Goal: Information Seeking & Learning: Check status

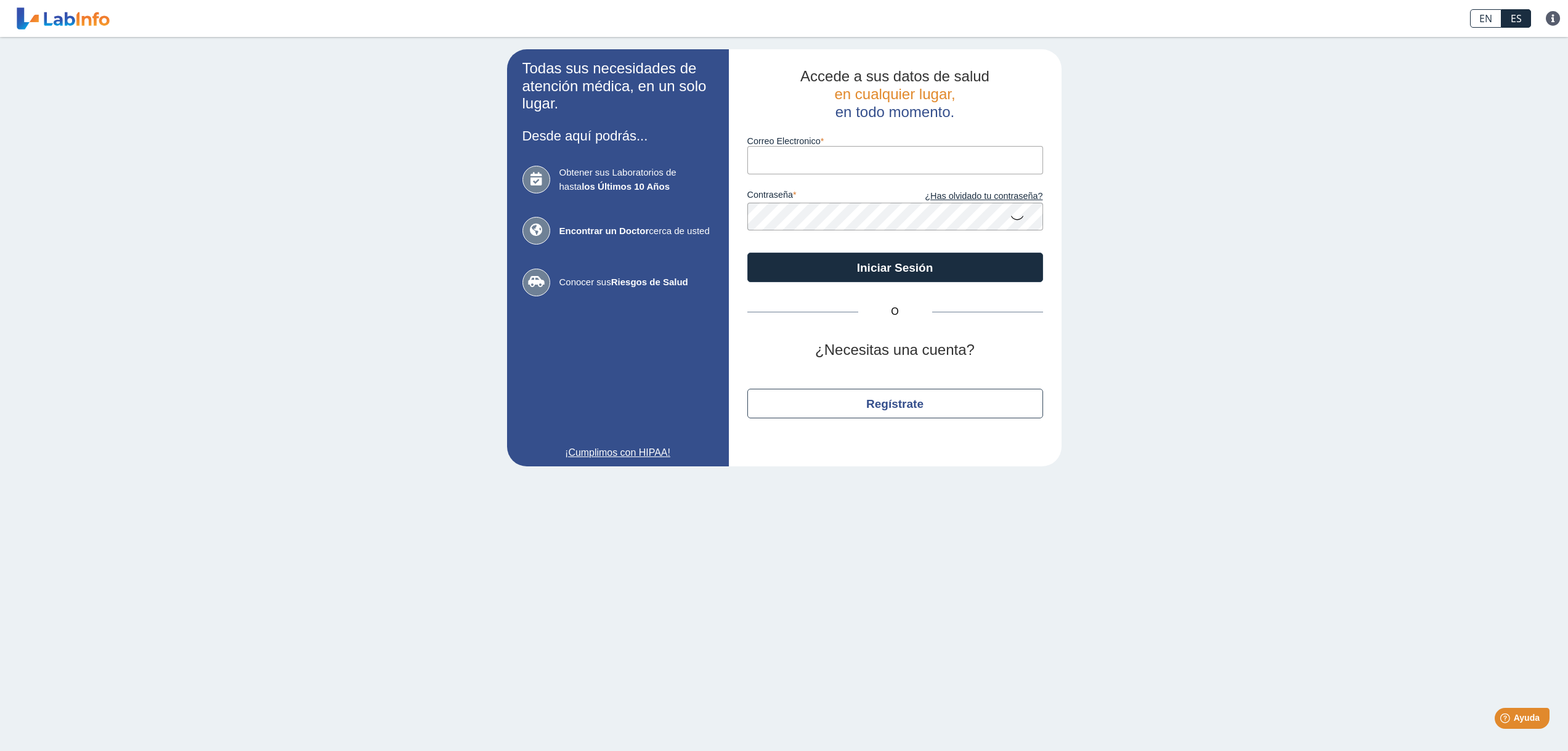
click at [797, 157] on input "Correo Electronico" at bounding box center [895, 160] width 296 height 28
type input "[EMAIL_ADDRESS][DOMAIN_NAME]"
click at [747, 252] on button "Iniciar Sesión" at bounding box center [895, 267] width 296 height 30
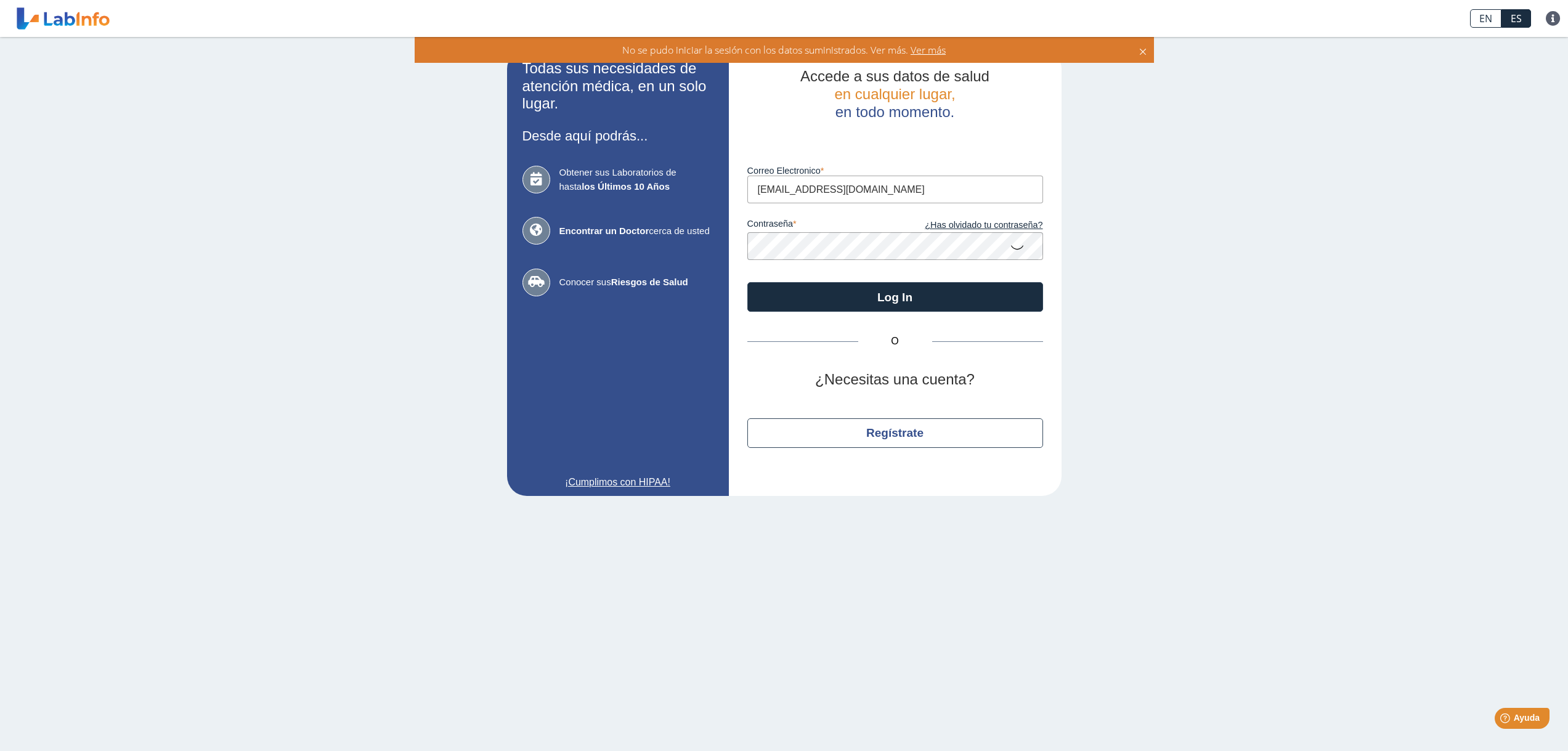
click at [582, 182] on b "los Últimos 10 Años" at bounding box center [625, 186] width 88 height 11
click at [904, 432] on button "Regístrate" at bounding box center [895, 433] width 296 height 30
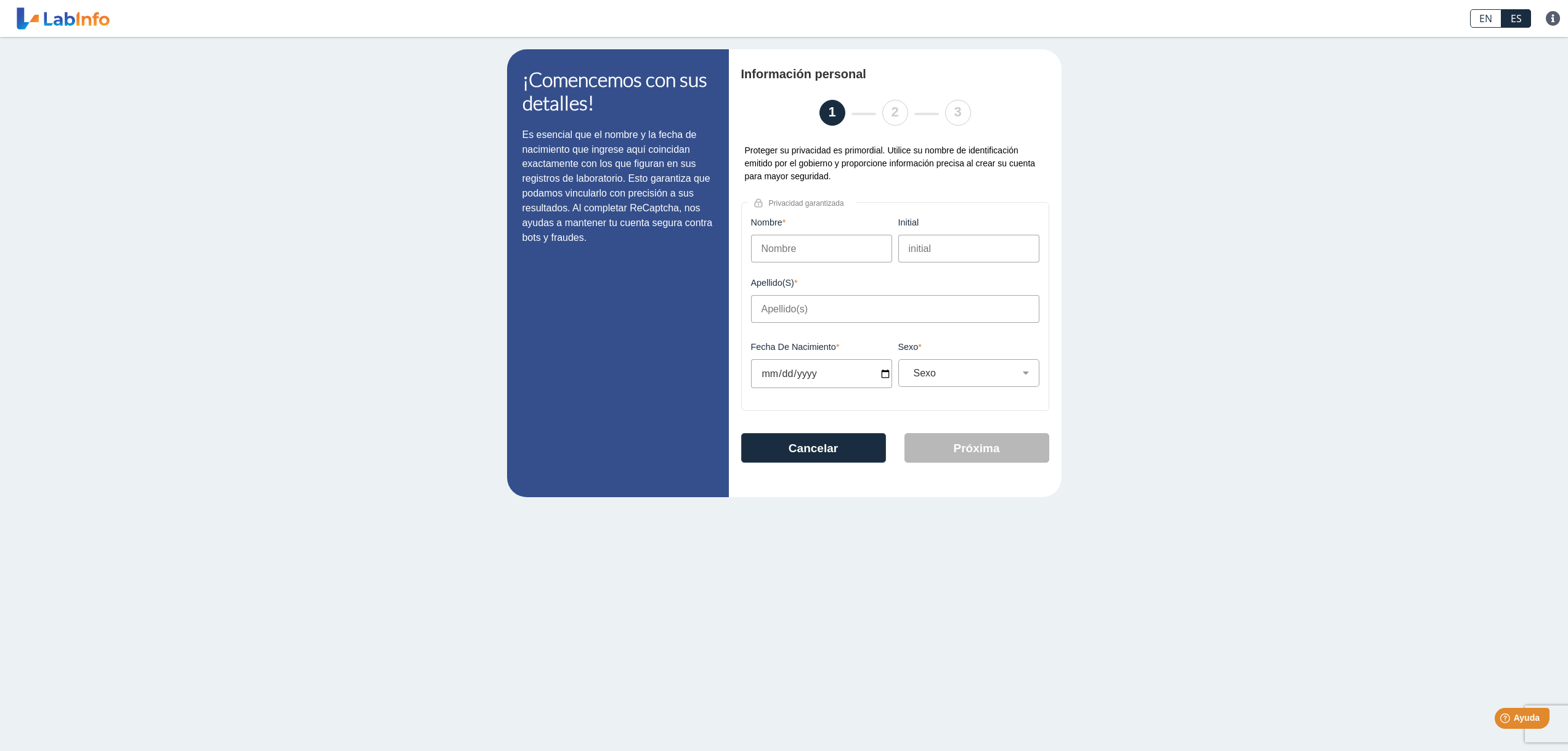
click at [784, 244] on input "Nombre" at bounding box center [821, 248] width 141 height 28
type input "[PERSON_NAME]"
click at [972, 255] on input "initial" at bounding box center [969, 248] width 141 height 28
type input "E"
click at [818, 320] on input "Apellido(s)" at bounding box center [895, 308] width 289 height 28
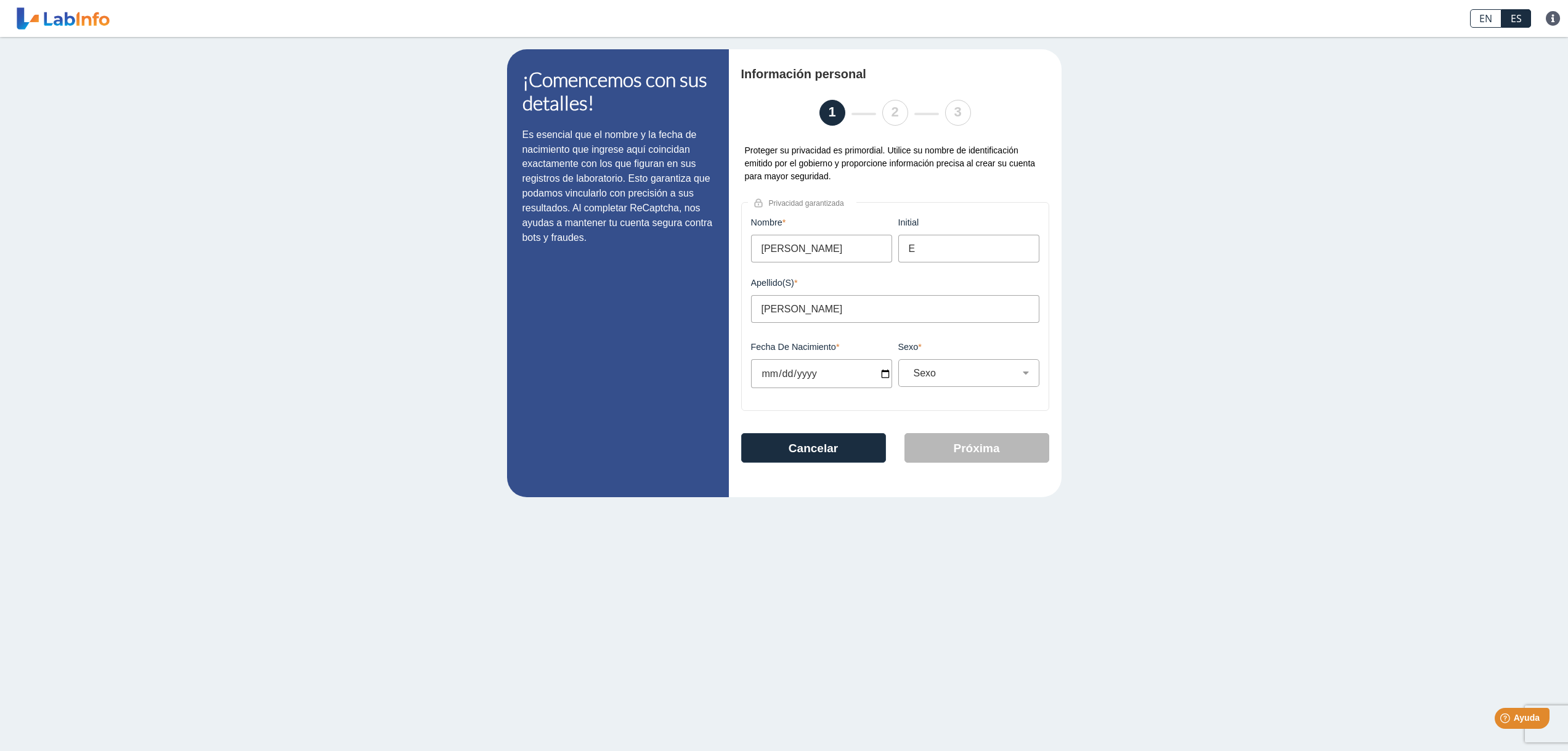
type input "[PERSON_NAME]"
click at [886, 374] on input "Fecha de Nacimiento" at bounding box center [821, 373] width 141 height 29
type input "[DATE]"
select select
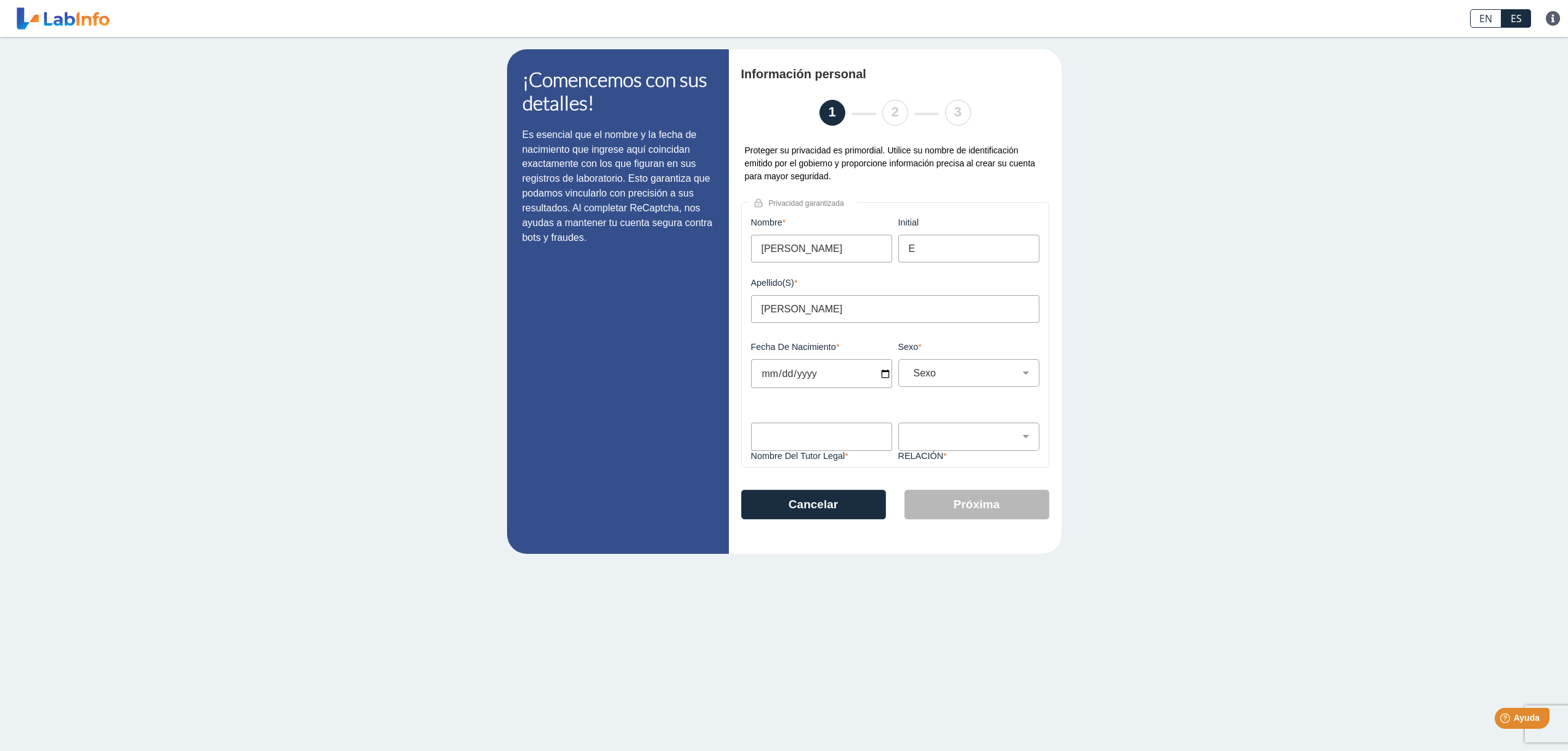
click at [795, 379] on input "[DATE]" at bounding box center [821, 373] width 141 height 29
click at [886, 371] on input "[DATE]" at bounding box center [821, 373] width 141 height 29
click at [749, 424] on div "Nombre del Tutor Legal Este campo es requerido" at bounding box center [822, 435] width 148 height 56
click at [884, 373] on input "[DATE]" at bounding box center [821, 373] width 141 height 29
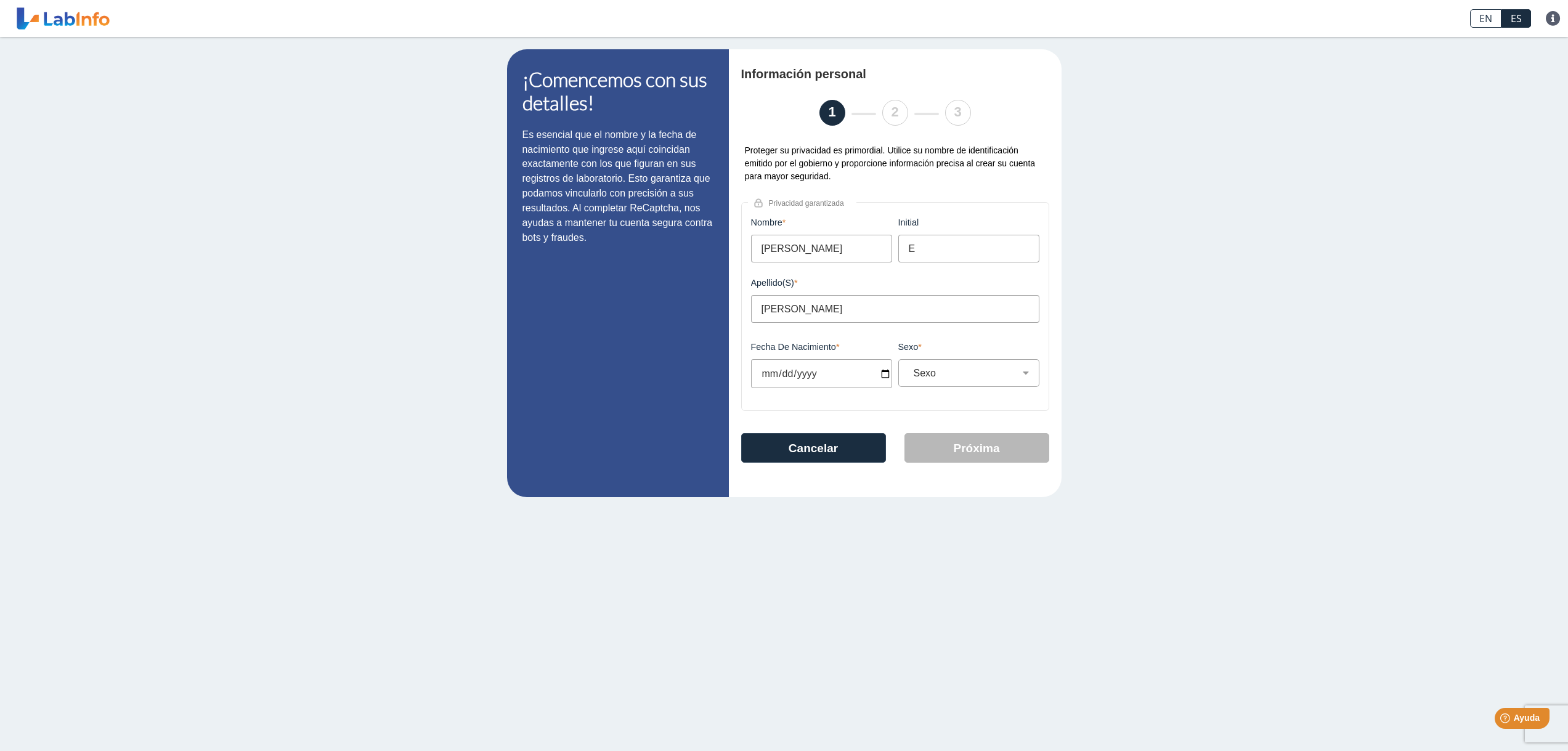
type input "[DATE]"
click at [992, 373] on select "Sexo Masculino Femenino" at bounding box center [973, 373] width 130 height 12
select select "F"
click at [908, 367] on select "Sexo Masculino Femenino" at bounding box center [973, 373] width 130 height 12
click at [950, 457] on button "Próxima" at bounding box center [977, 448] width 145 height 30
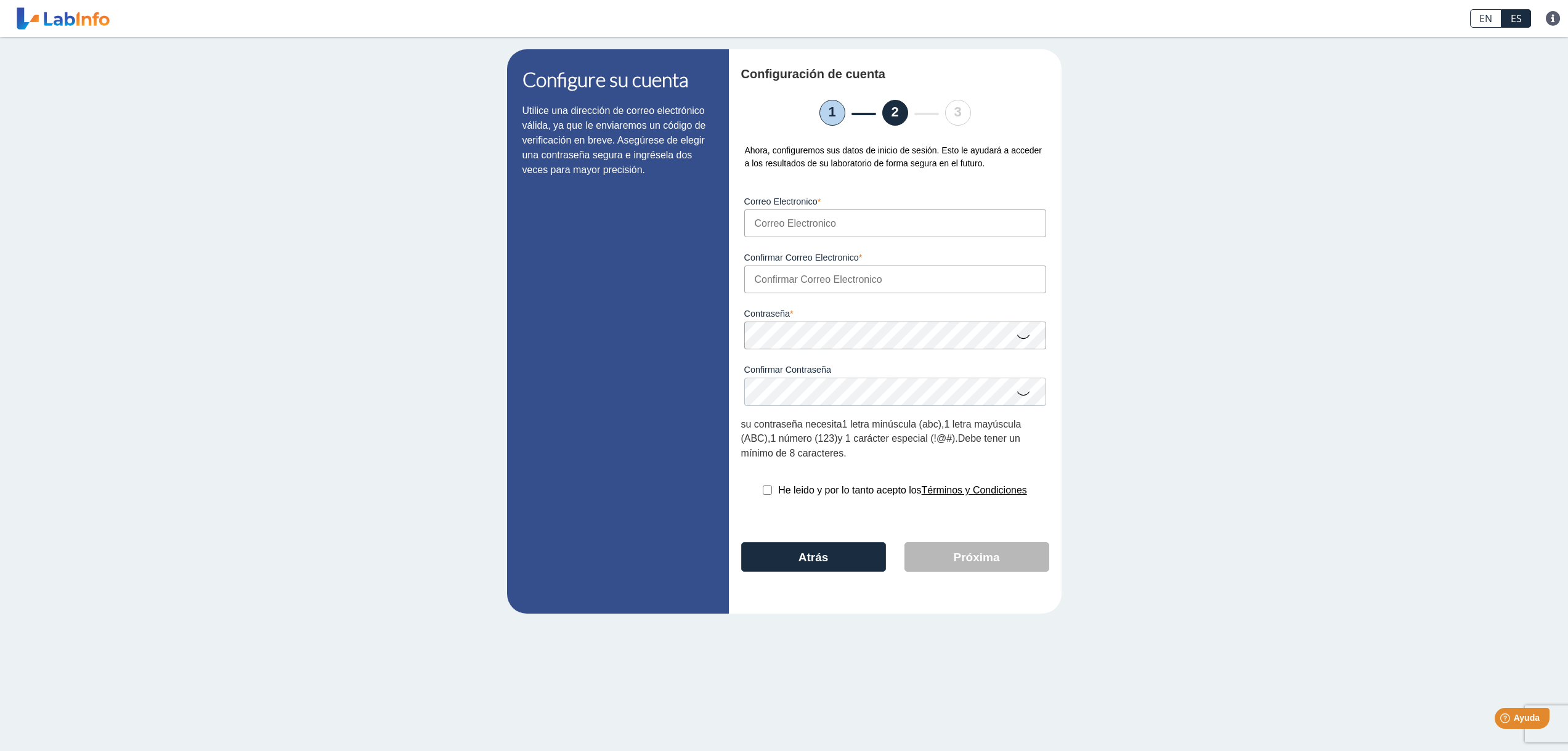
click at [755, 221] on input "Correo Electronico" at bounding box center [895, 223] width 302 height 28
type input "M"
type input "[EMAIL_ADDRESS][DOMAIN_NAME]"
click at [833, 282] on input "Confirmar Correo Electronico" at bounding box center [895, 279] width 302 height 28
type input "[EMAIL_ADDRESS][DOMAIN_NAME]"
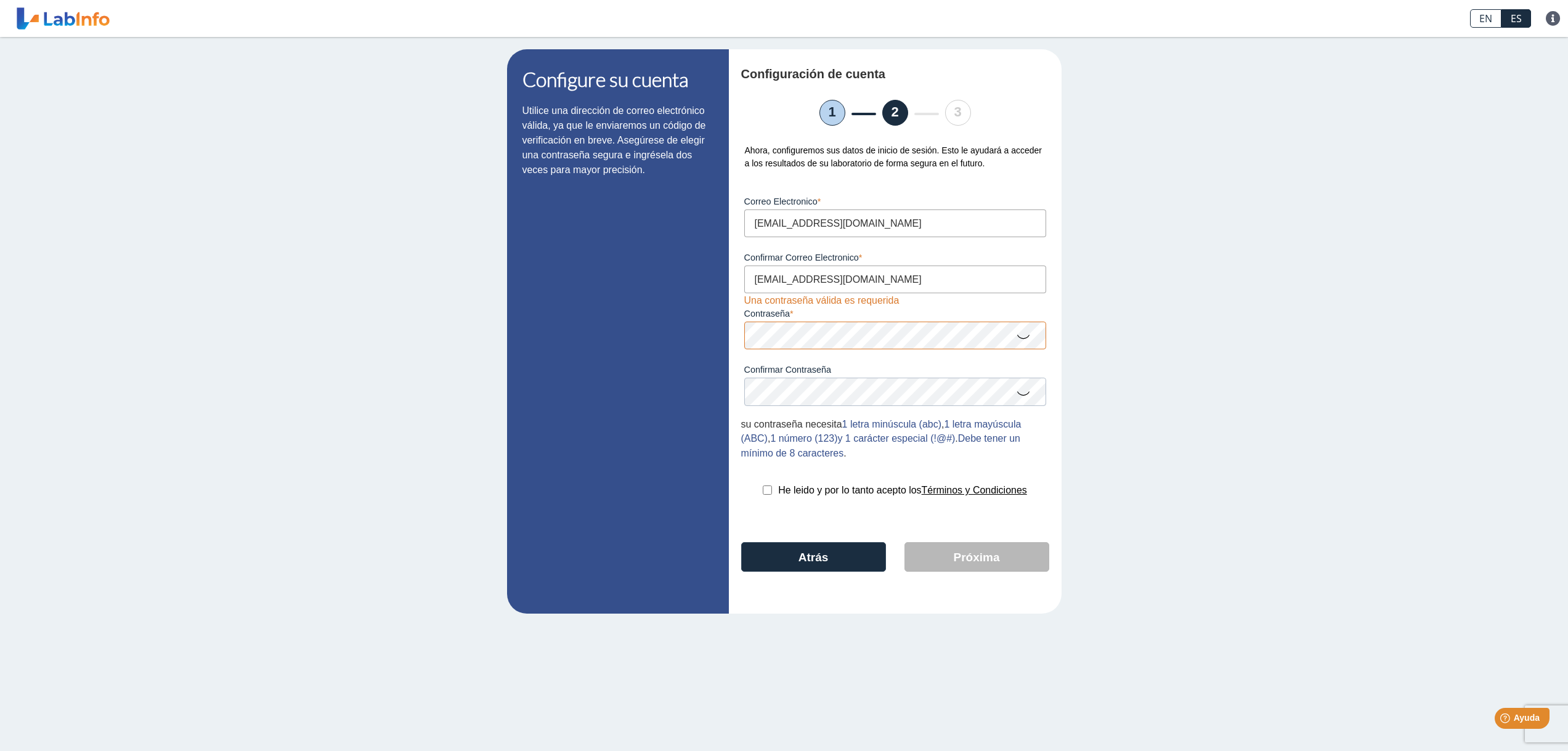
click at [1025, 342] on icon at bounding box center [1023, 336] width 15 height 24
click at [1025, 392] on icon at bounding box center [1023, 393] width 15 height 24
click at [983, 562] on button "Próxima" at bounding box center [977, 557] width 145 height 30
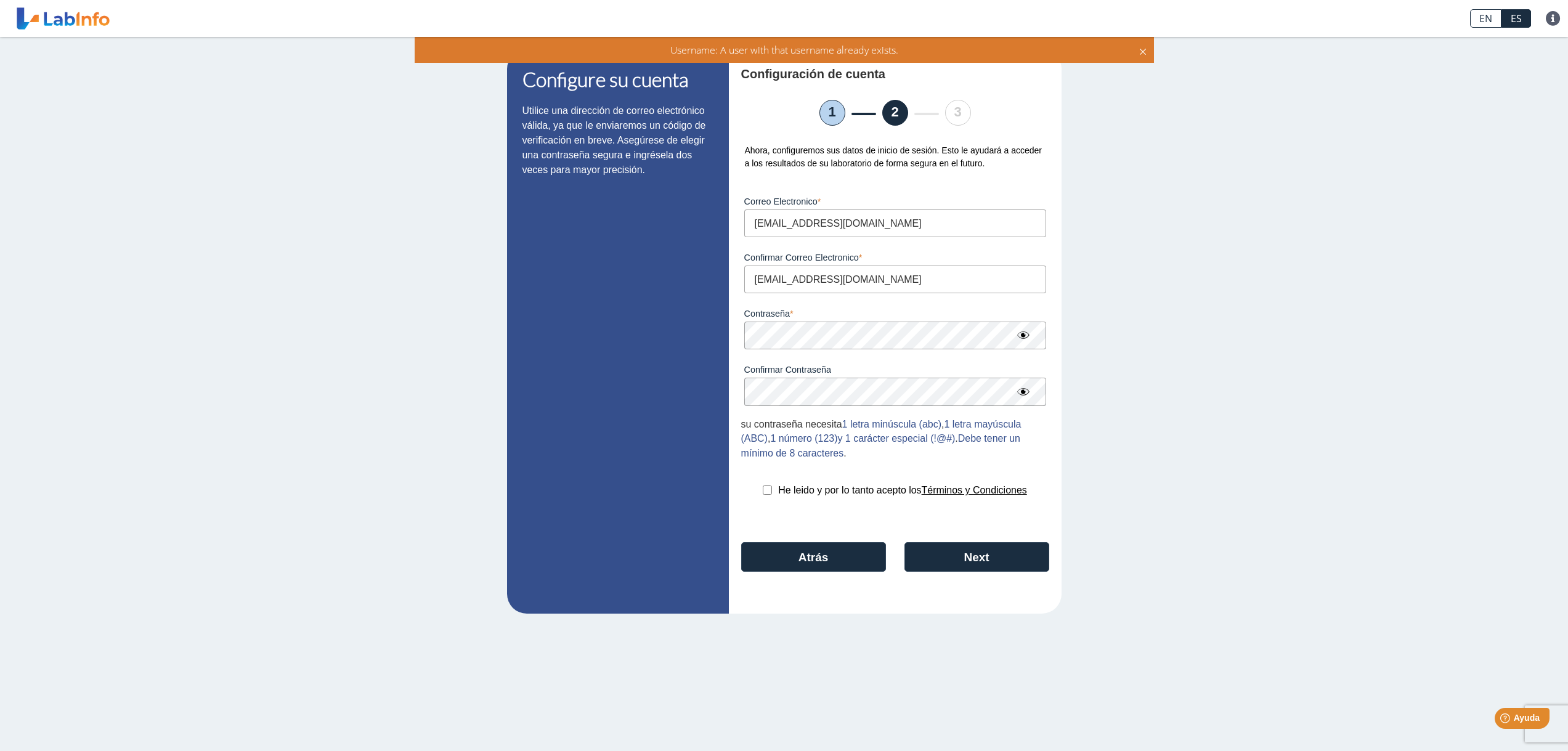
click at [769, 490] on input "checkbox" at bounding box center [767, 490] width 9 height 9
checkbox input "true"
click at [974, 556] on button "Next" at bounding box center [977, 557] width 145 height 30
click at [1142, 48] on icon at bounding box center [1143, 50] width 10 height 13
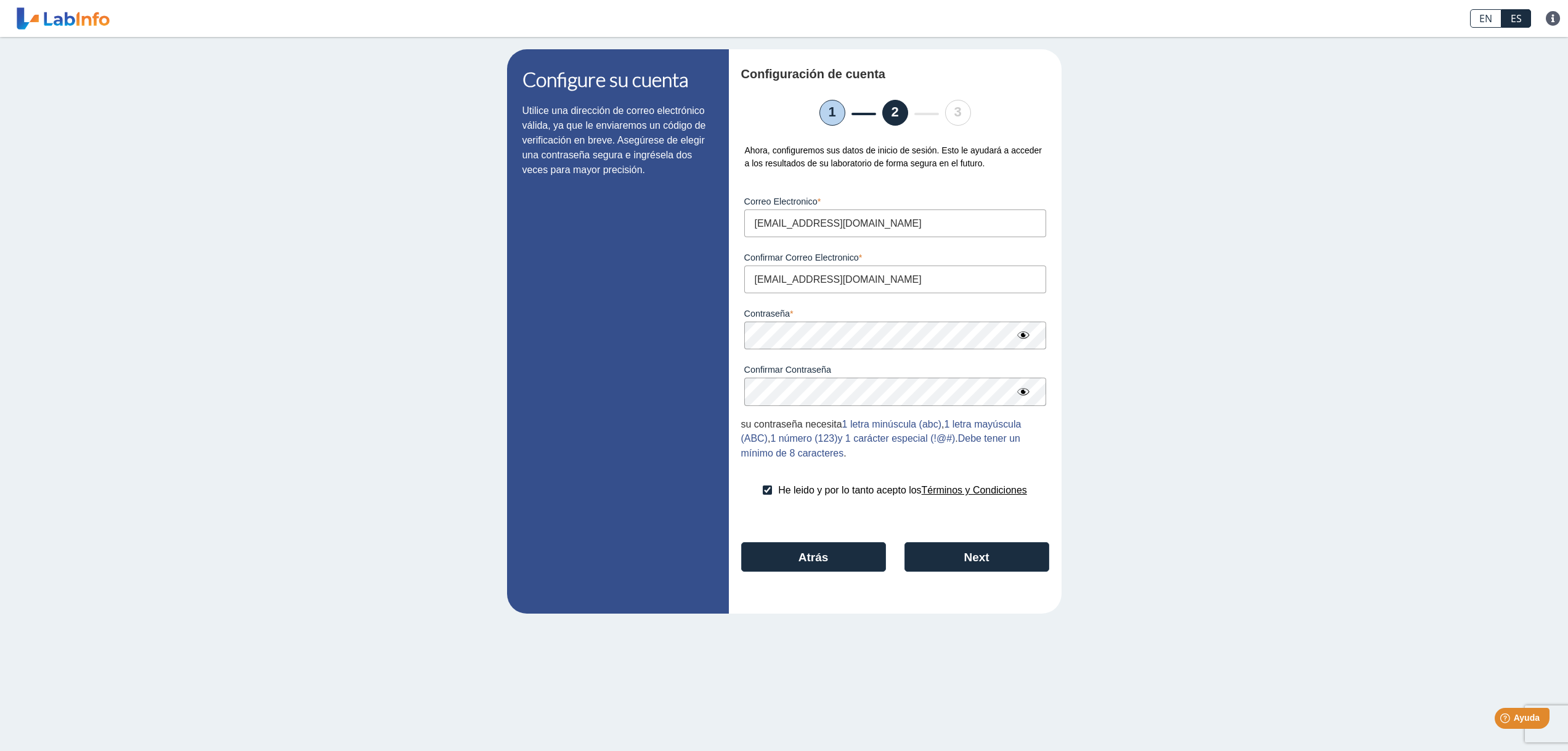
select select "F"
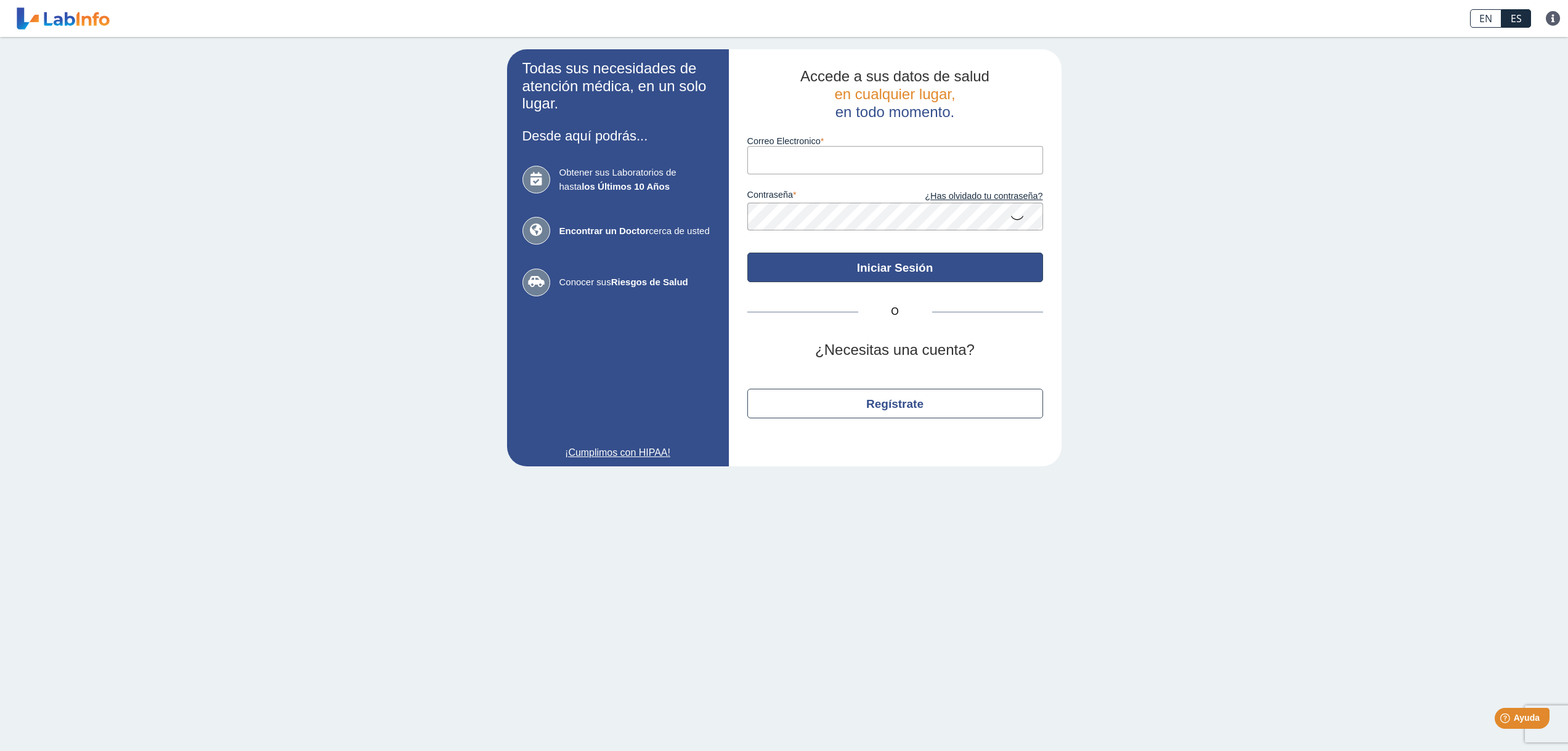
click at [903, 273] on button "Iniciar Sesión" at bounding box center [895, 267] width 296 height 30
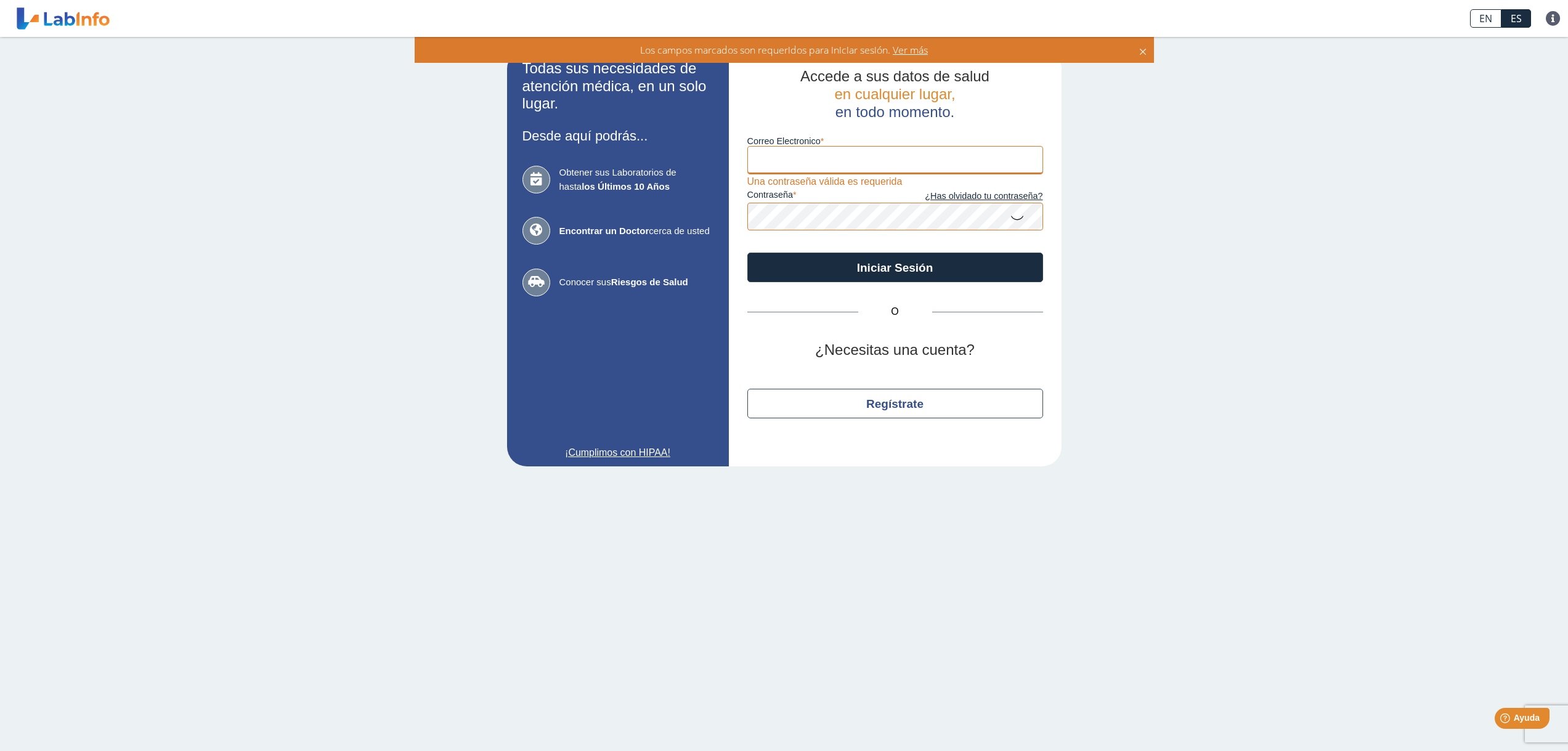
click at [781, 157] on input "Correo Electronico" at bounding box center [895, 160] width 296 height 28
type input "[EMAIL_ADDRESS][DOMAIN_NAME]"
click at [1016, 221] on icon at bounding box center [1017, 217] width 15 height 24
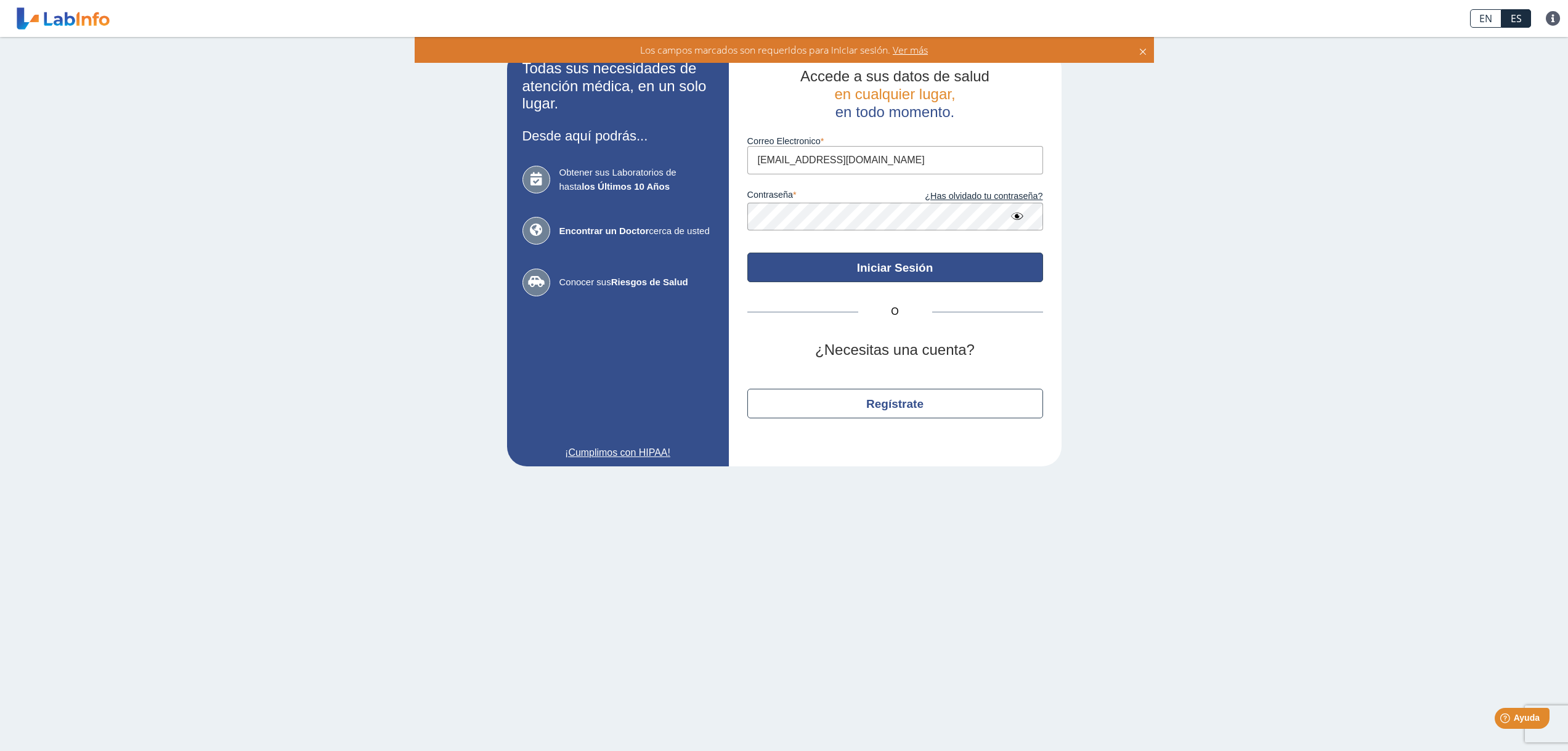
click at [847, 266] on button "Iniciar Sesión" at bounding box center [895, 267] width 296 height 30
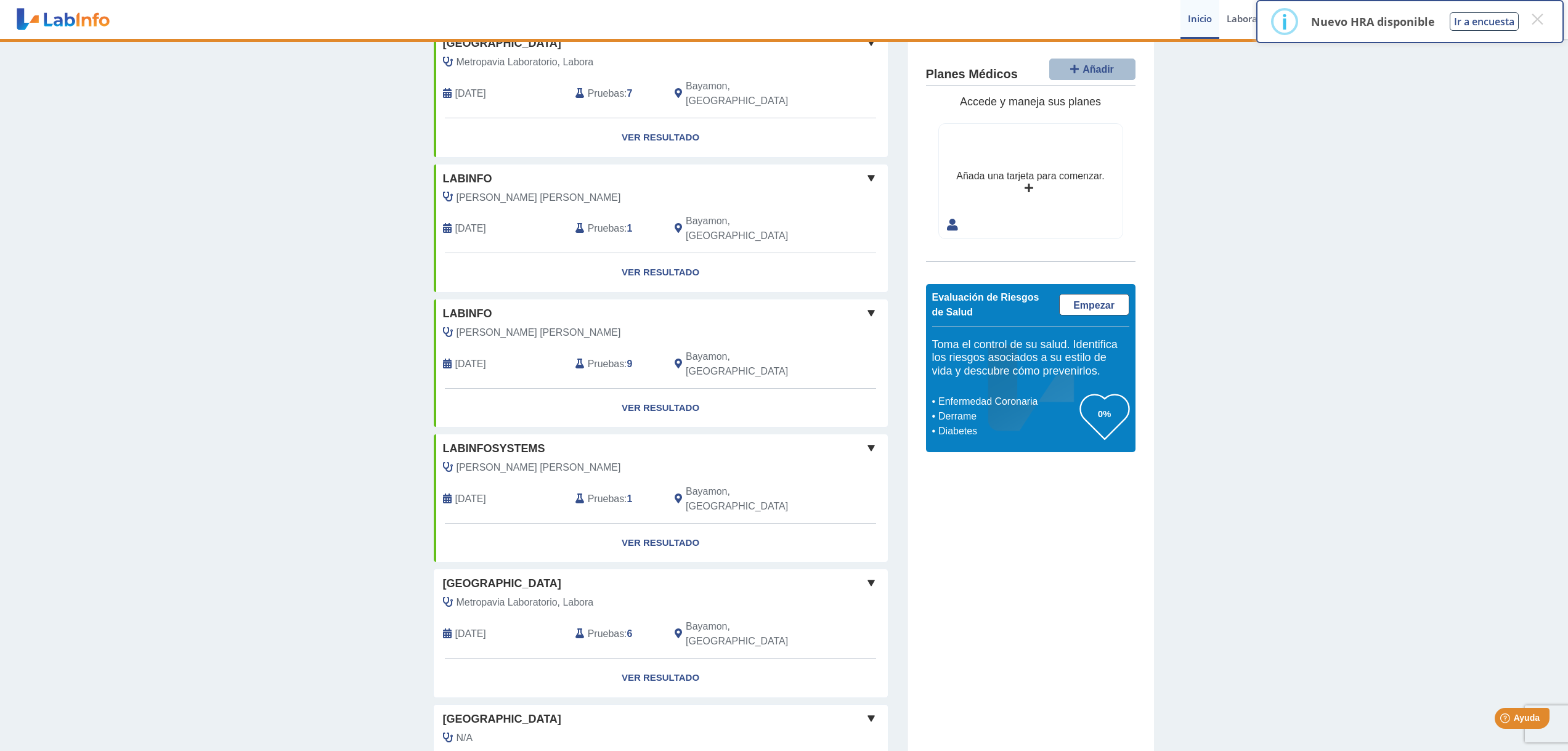
scroll to position [656, 0]
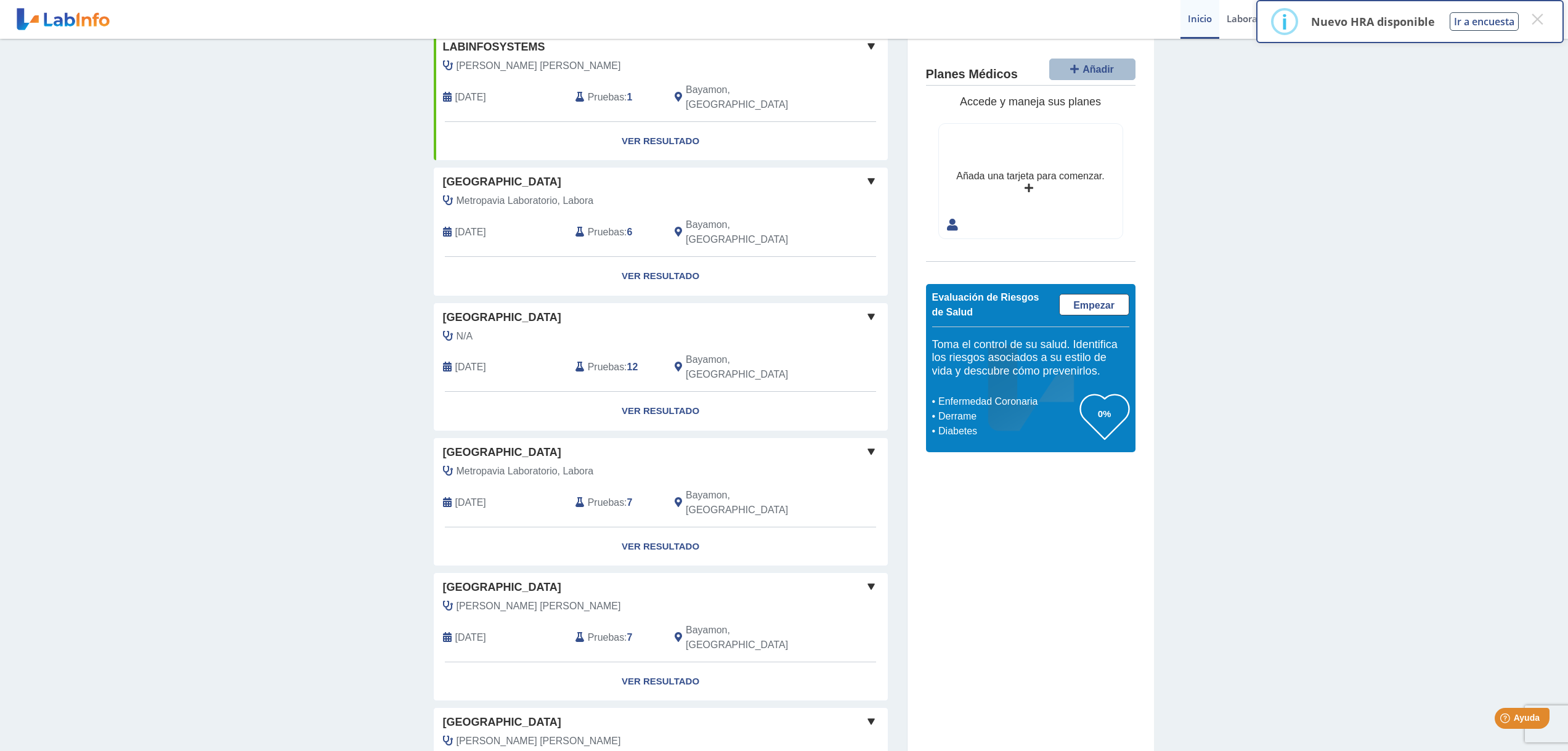
scroll to position [1105, 0]
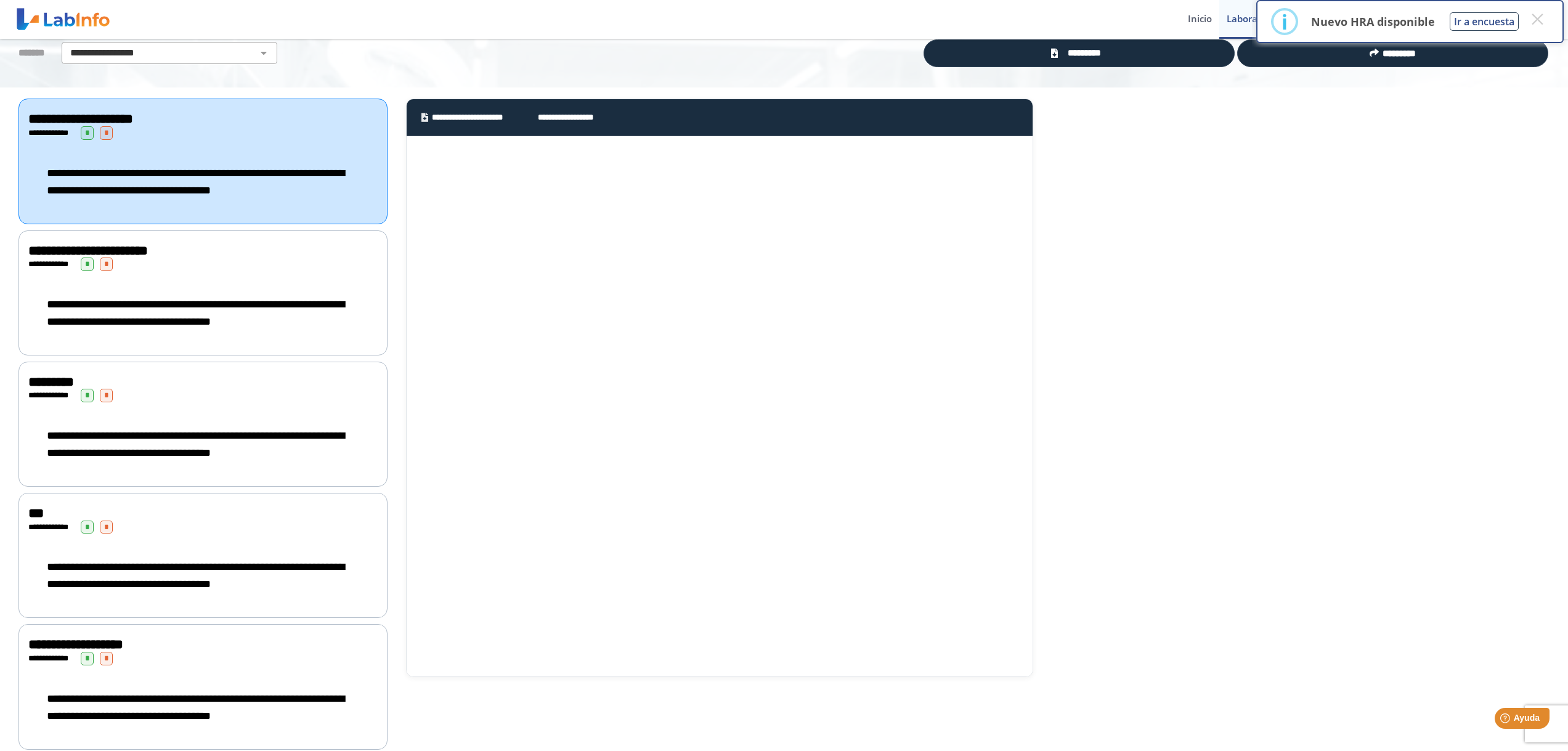
scroll to position [105, 0]
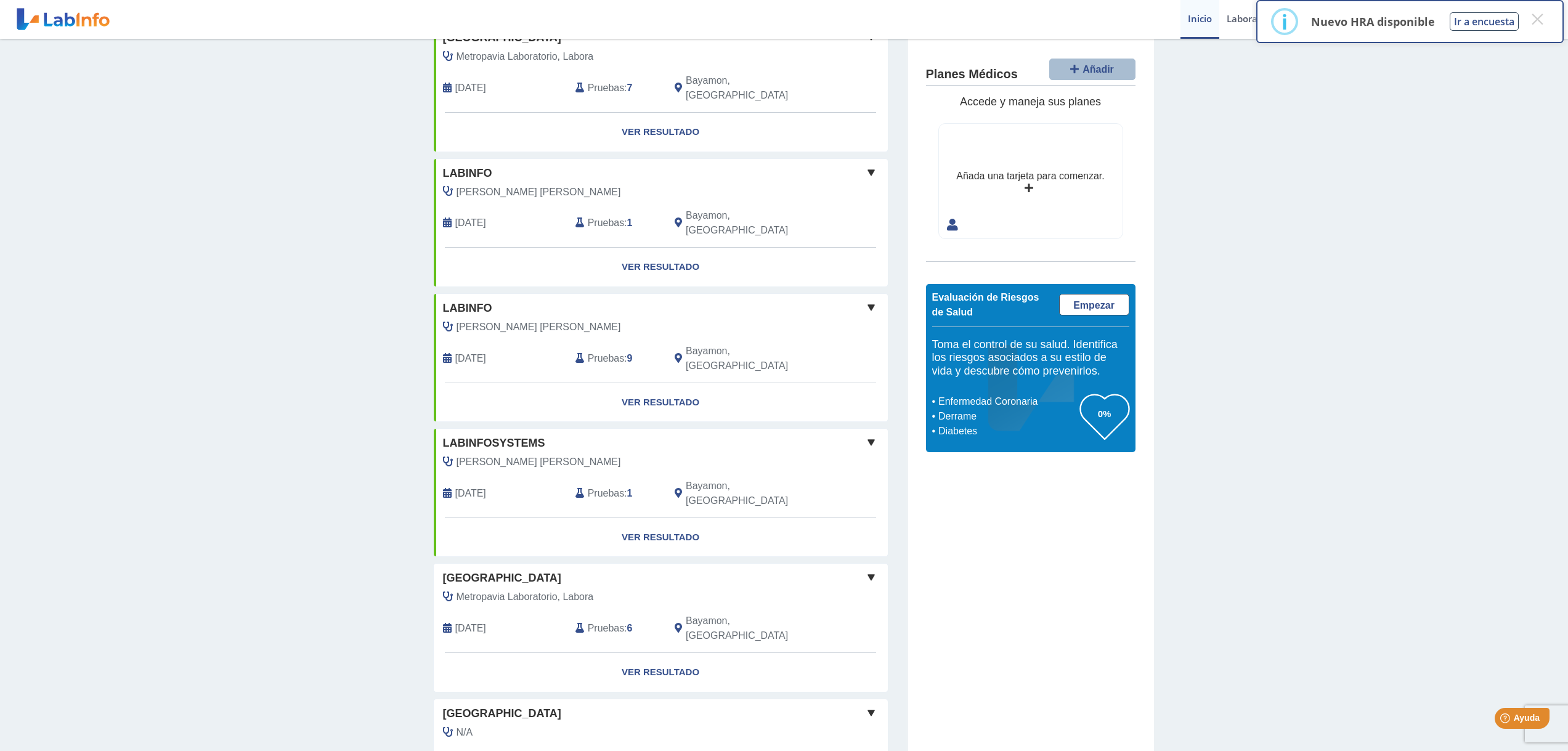
scroll to position [656, 0]
click at [652, 648] on link "Ver Resultado" at bounding box center [661, 667] width 454 height 39
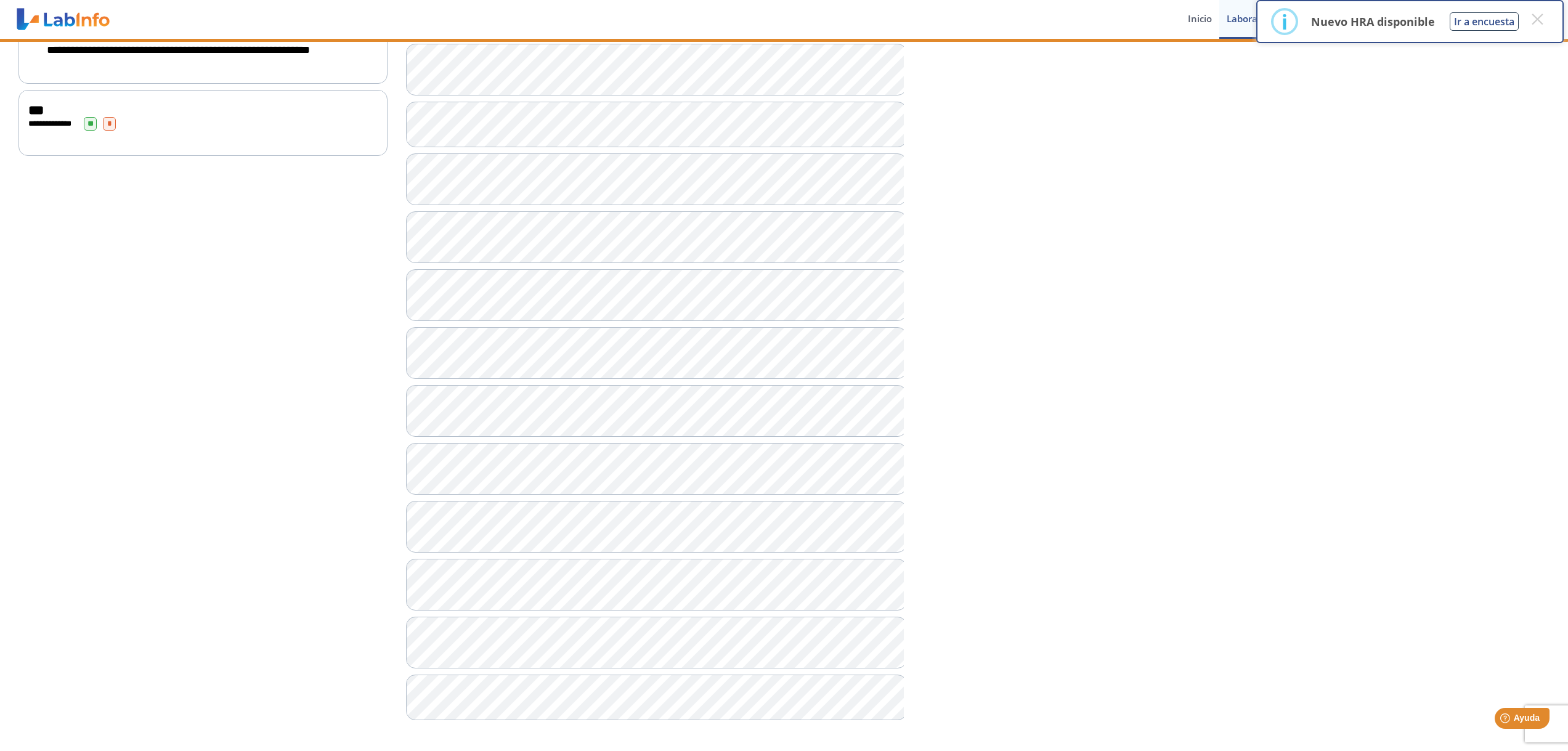
scroll to position [582, 0]
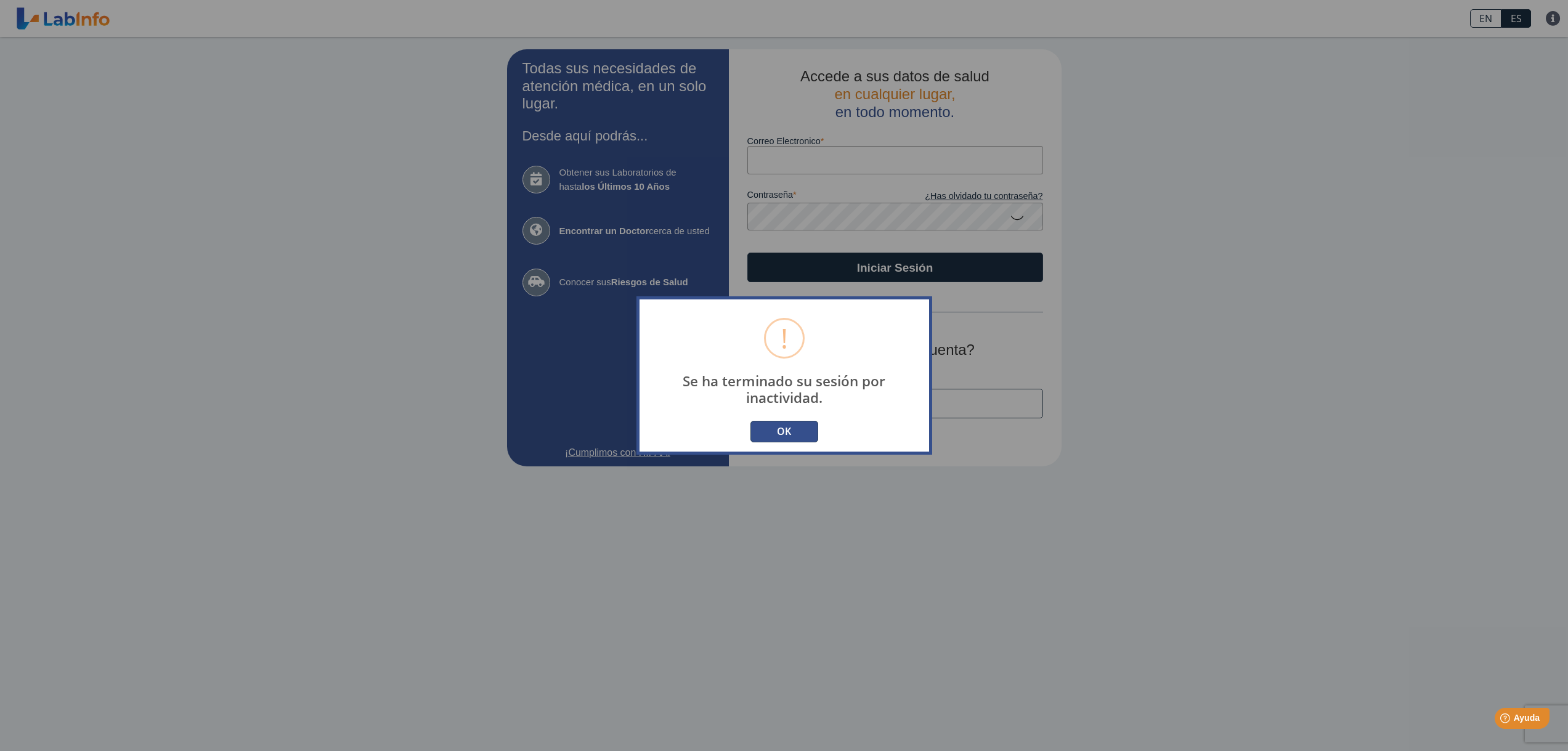
click at [768, 430] on button "OK" at bounding box center [784, 431] width 68 height 21
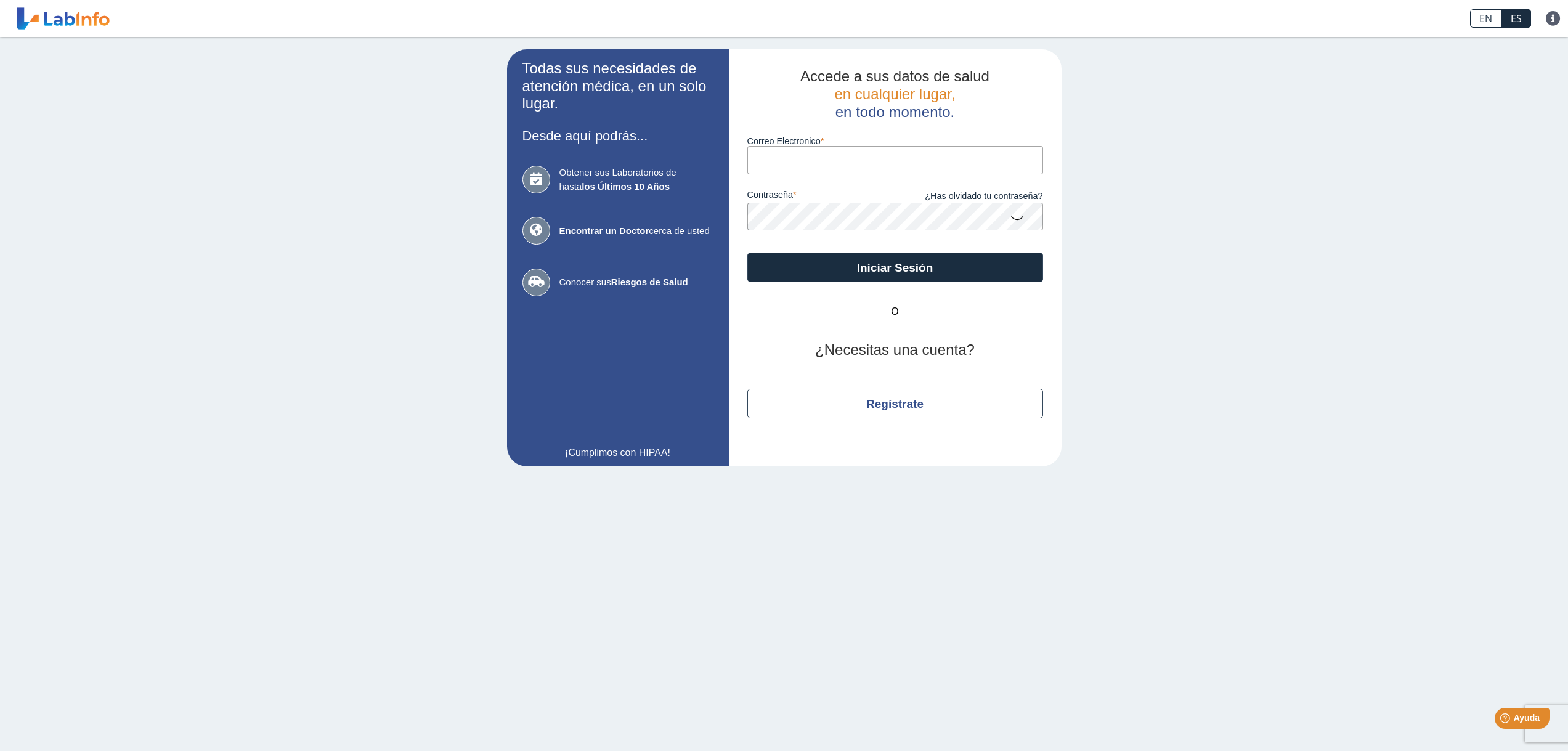
click at [817, 160] on input "Correo Electronico" at bounding box center [895, 160] width 296 height 28
type input "[EMAIL_ADDRESS][DOMAIN_NAME]"
click at [1017, 222] on icon at bounding box center [1017, 217] width 15 height 24
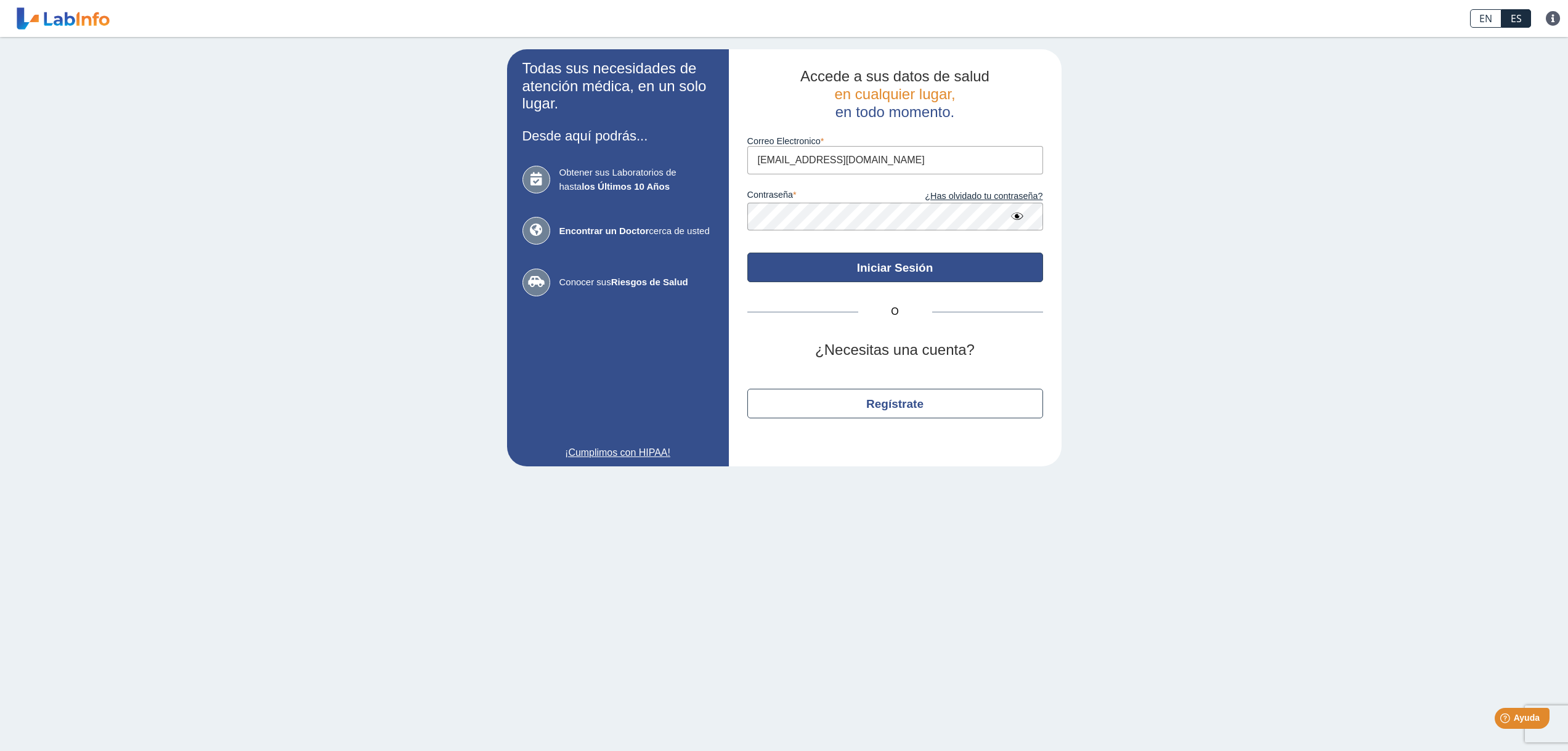
click at [919, 264] on button "Iniciar Sesión" at bounding box center [895, 267] width 296 height 30
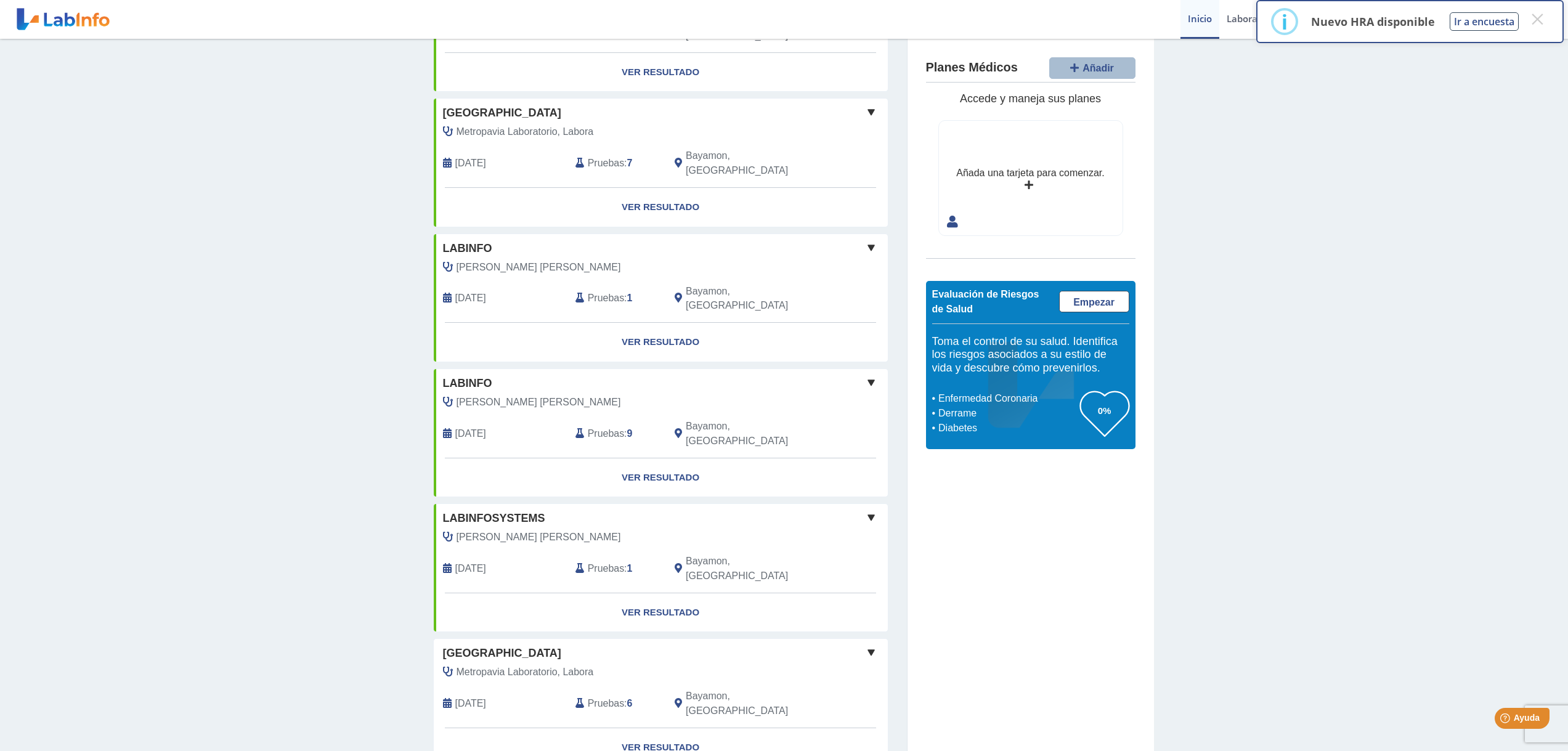
scroll to position [654, 0]
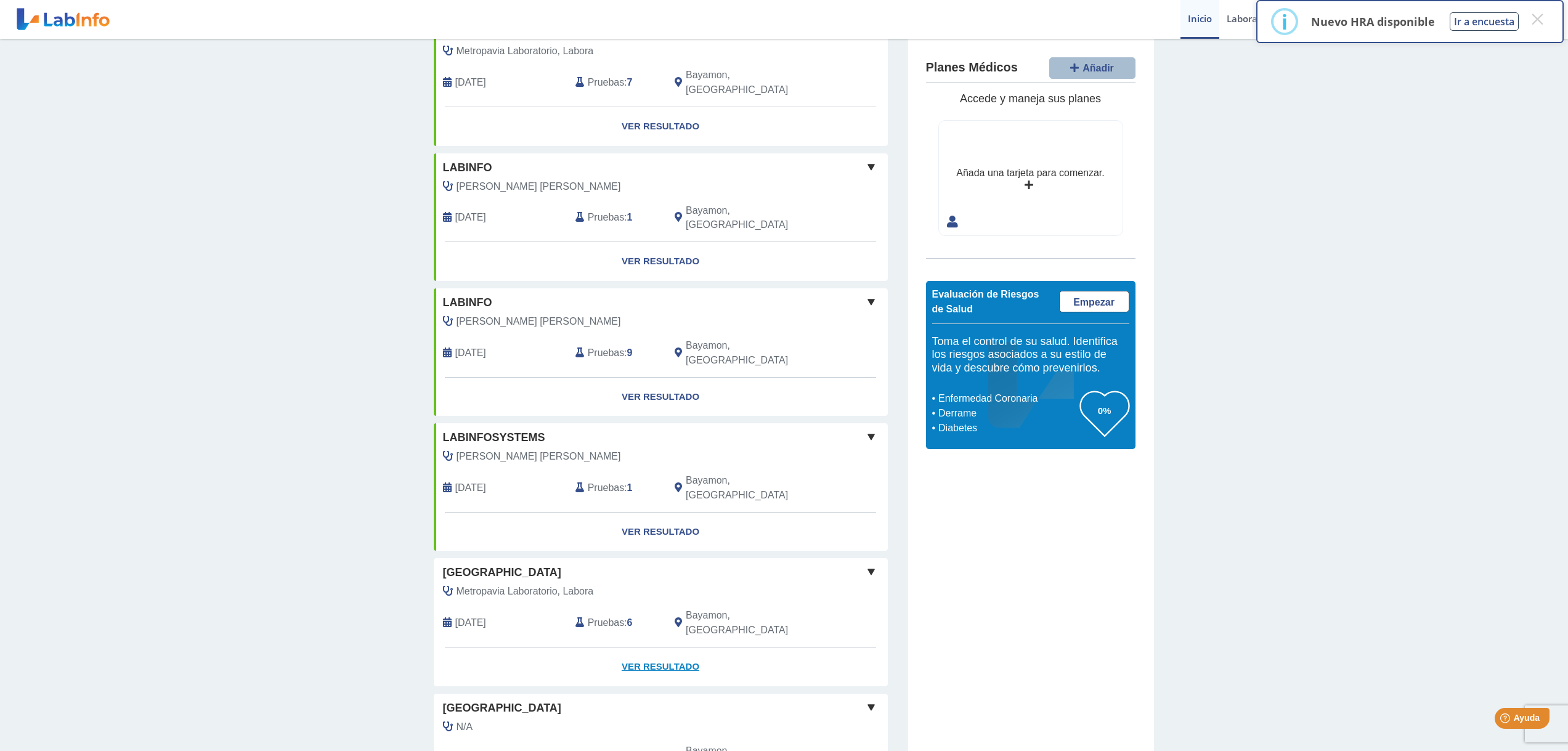
click at [660, 647] on link "Ver Resultado" at bounding box center [661, 667] width 454 height 39
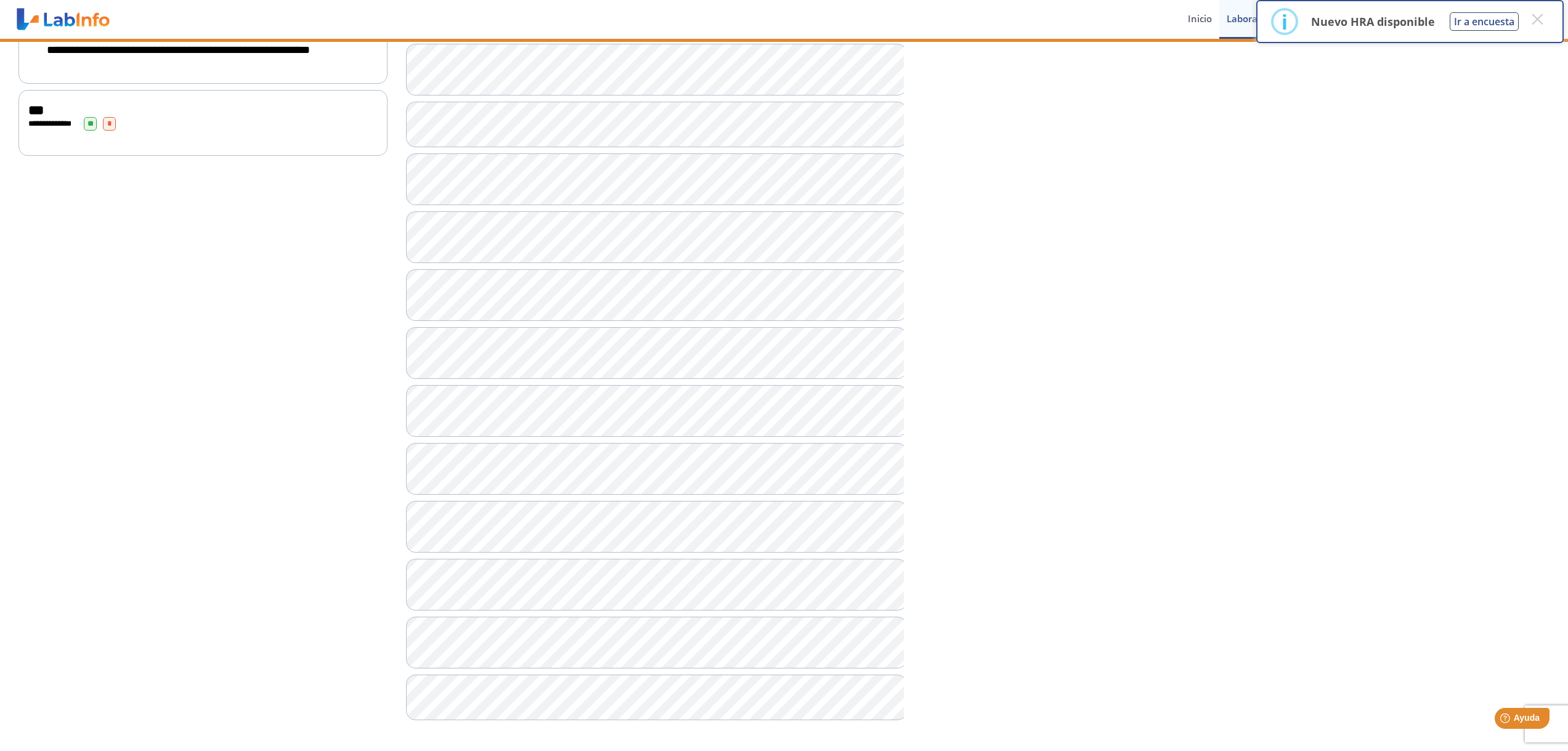
scroll to position [582, 0]
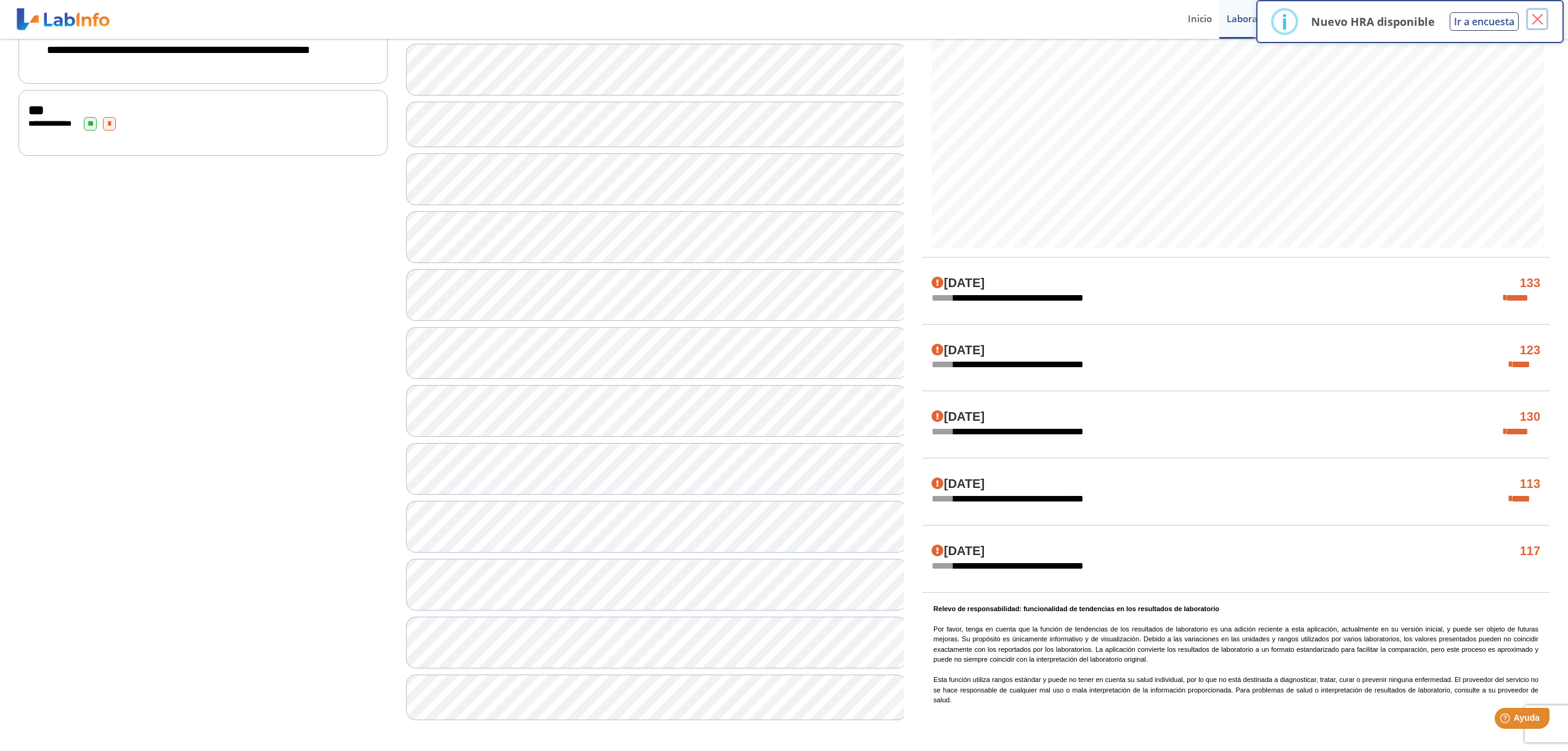
click at [1535, 21] on button "×" at bounding box center [1537, 18] width 22 height 22
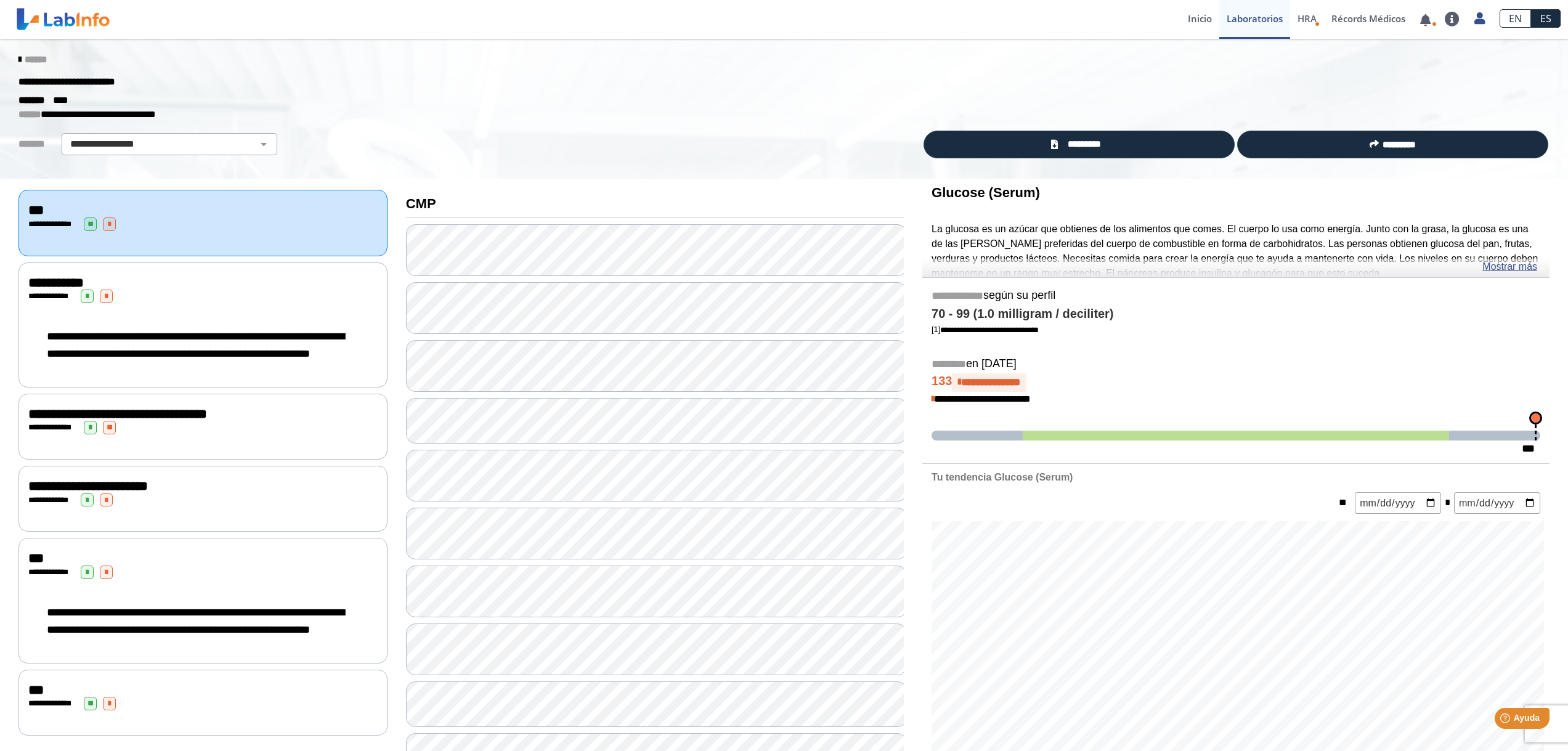
scroll to position [0, 0]
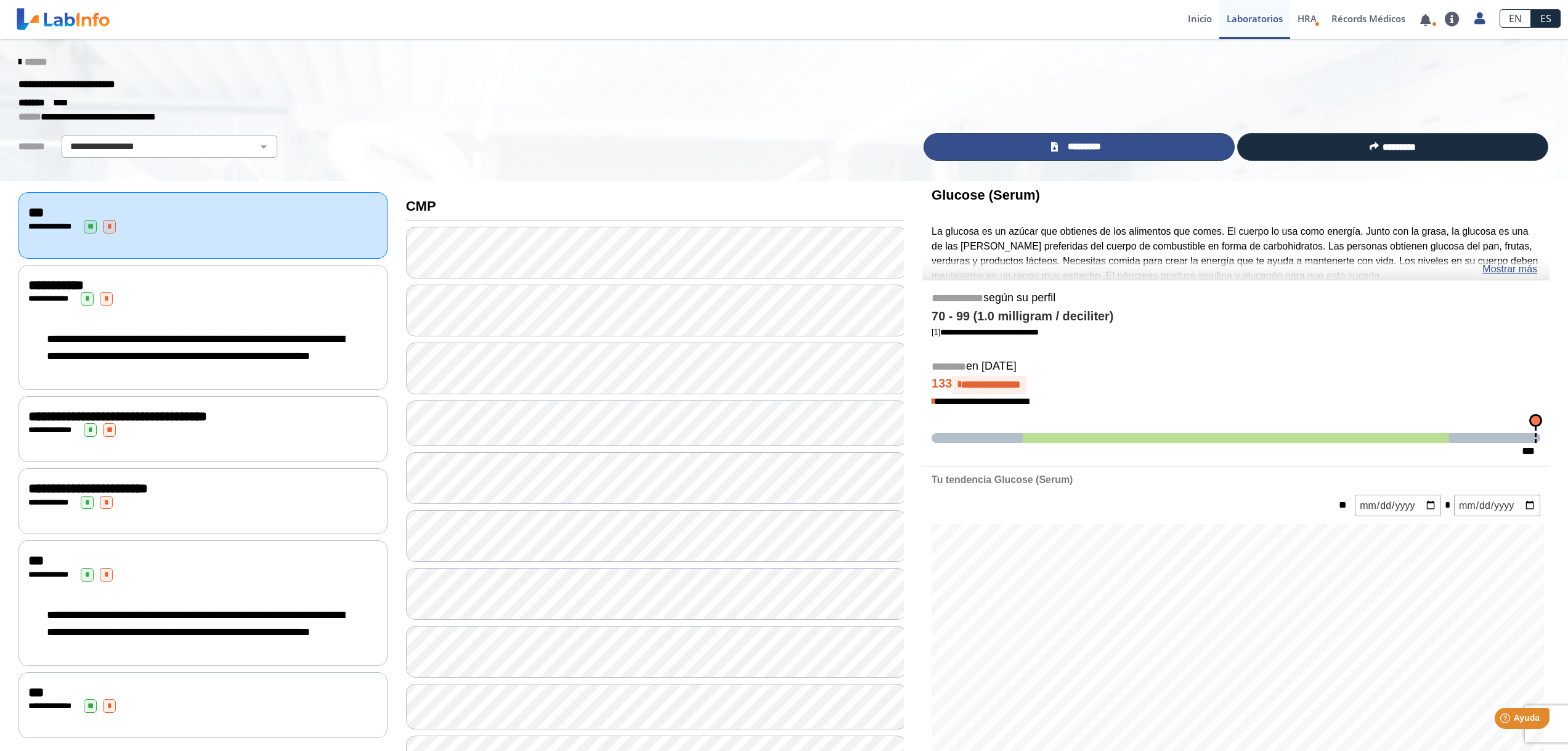
click at [1125, 148] on link "*********" at bounding box center [1079, 147] width 311 height 28
click at [1062, 145] on span "*********" at bounding box center [1084, 147] width 45 height 14
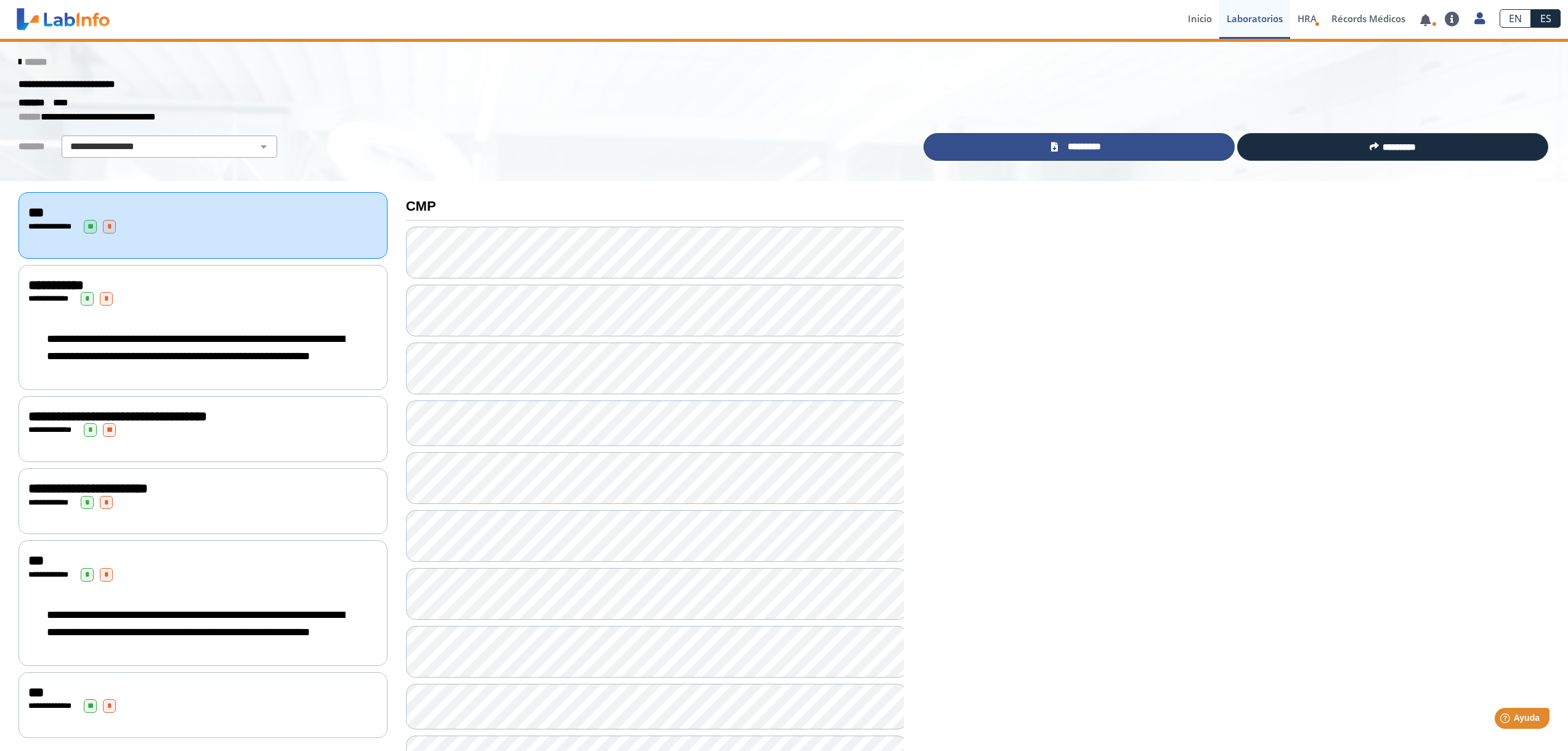
click at [1058, 151] on link "*********" at bounding box center [1079, 147] width 311 height 28
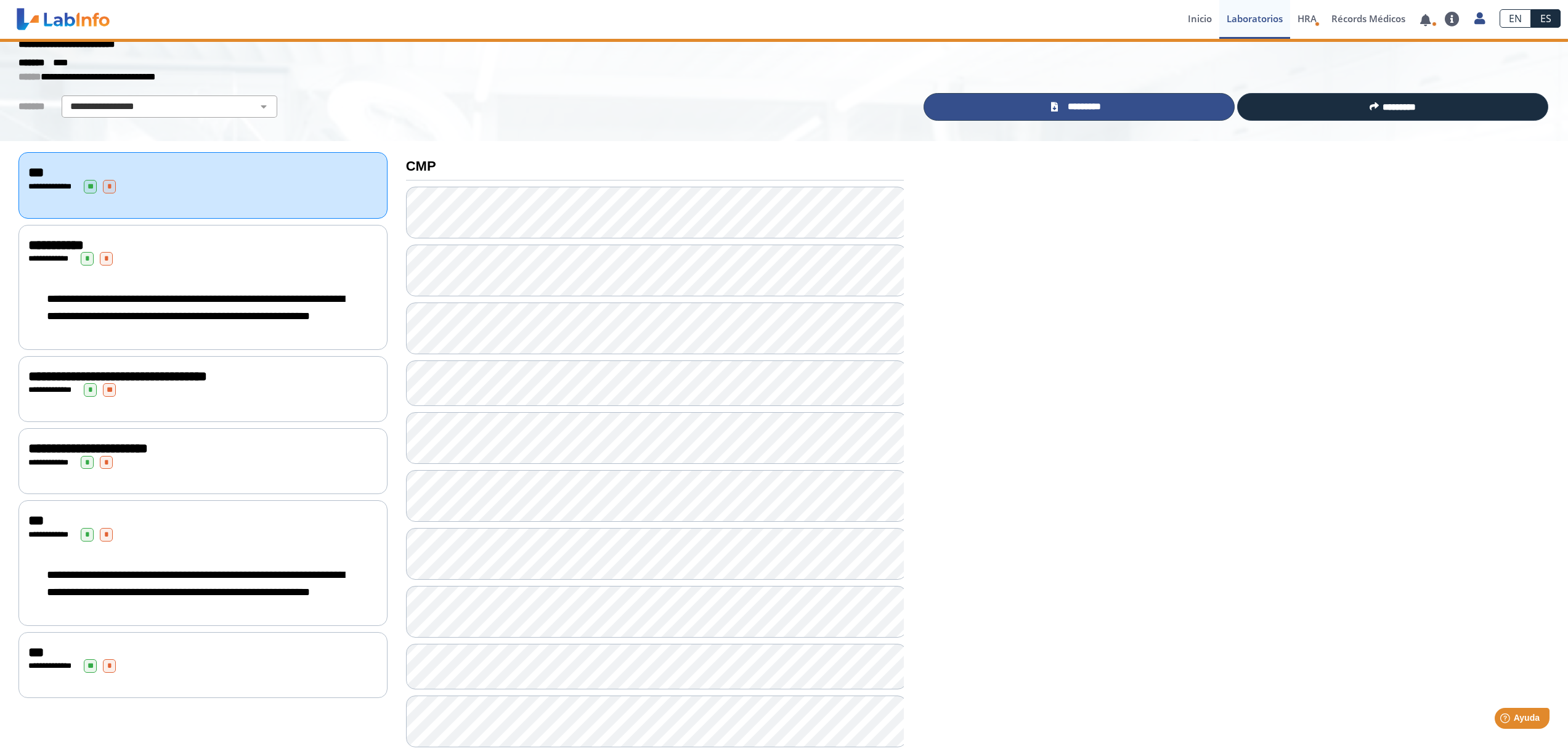
scroll to position [62, 0]
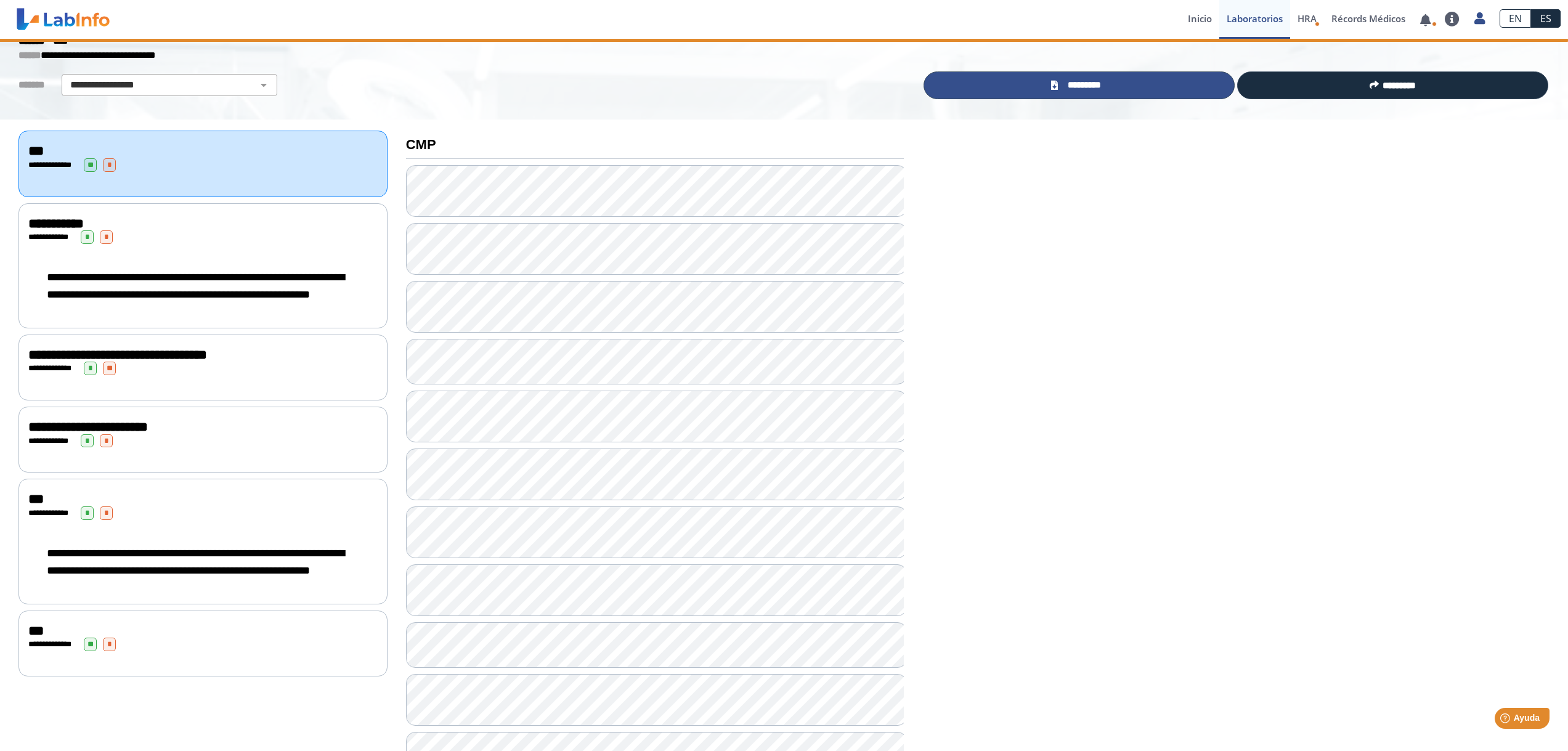
click at [1115, 80] on link "*********" at bounding box center [1079, 85] width 311 height 28
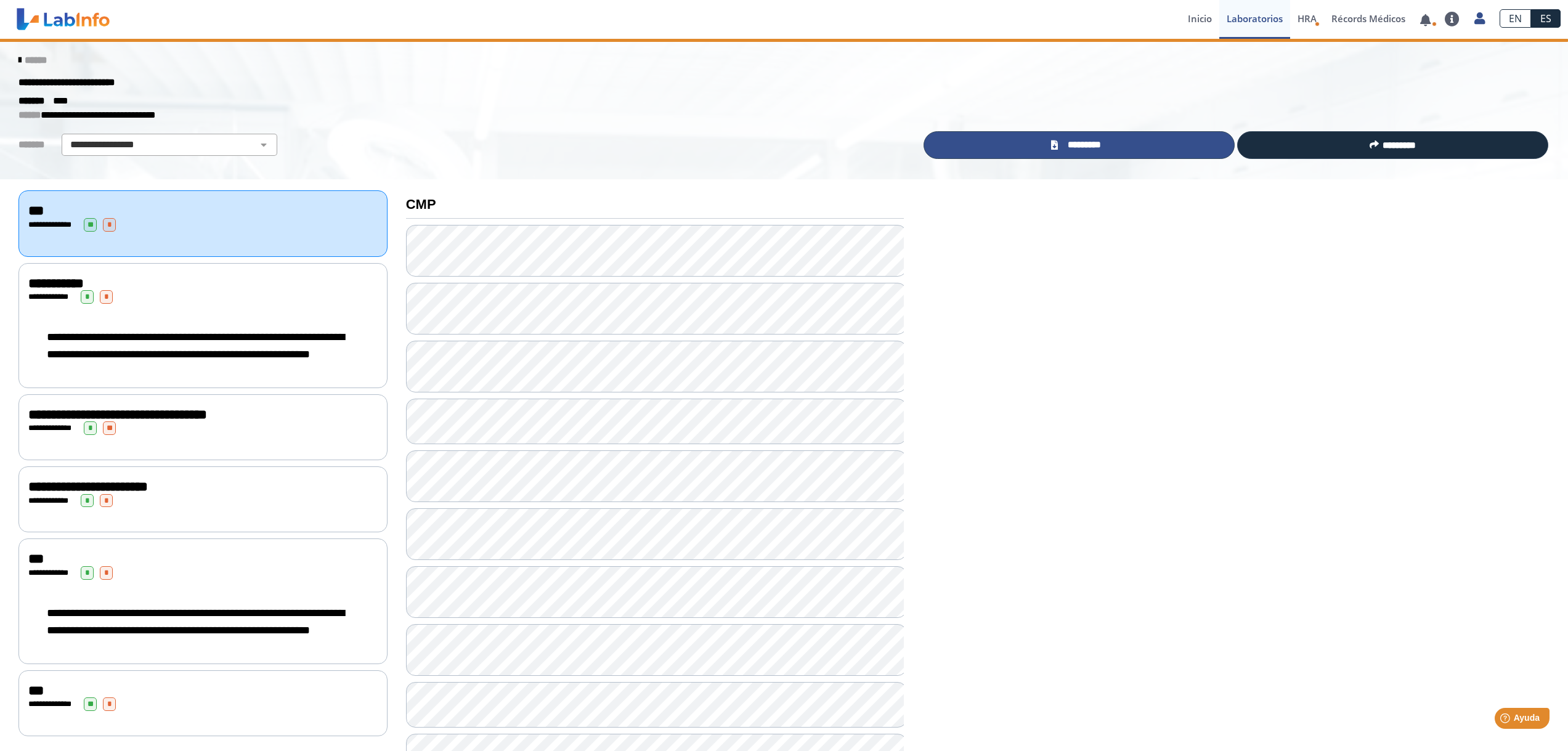
scroll to position [0, 0]
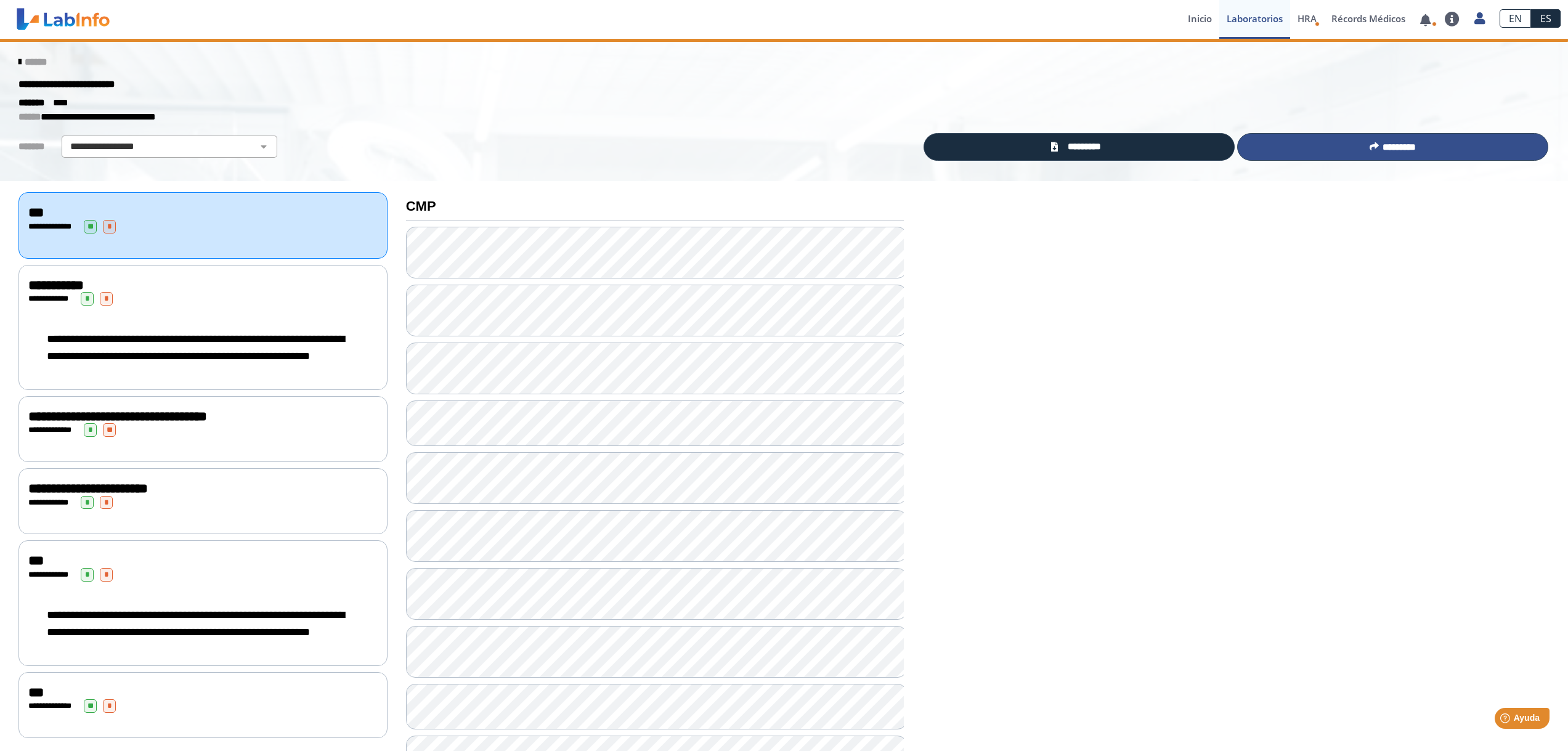
click at [1335, 149] on button "*********" at bounding box center [1392, 147] width 311 height 28
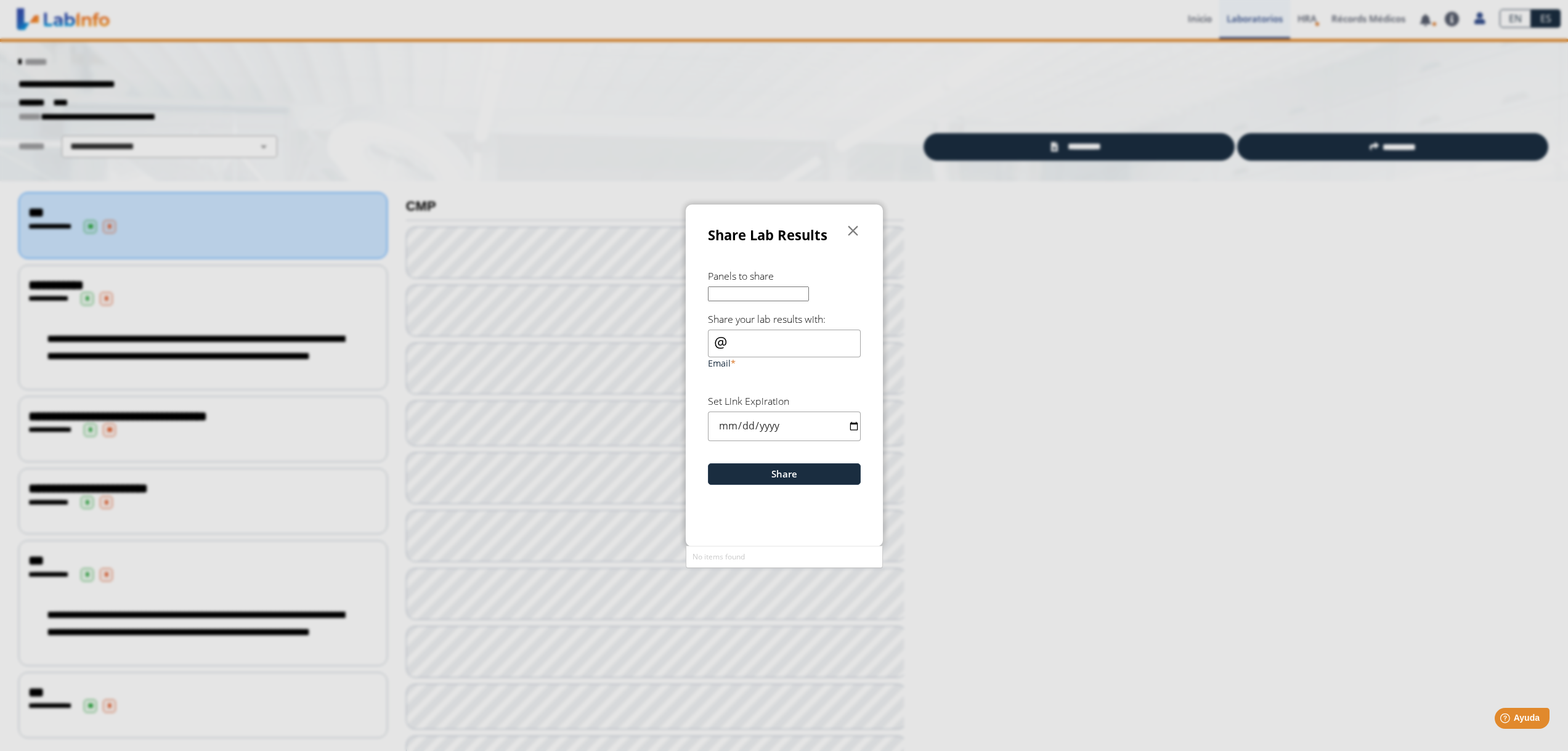
click at [788, 338] on input "Email" at bounding box center [784, 343] width 152 height 28
type input "[EMAIL_ADDRESS][DOMAIN_NAME]"
click at [854, 428] on input "date" at bounding box center [784, 425] width 152 height 29
click at [1013, 387] on ngb-modal-window "Share Lab Results  Panels to share No items found Share your lab results with:…" at bounding box center [784, 375] width 1568 height 751
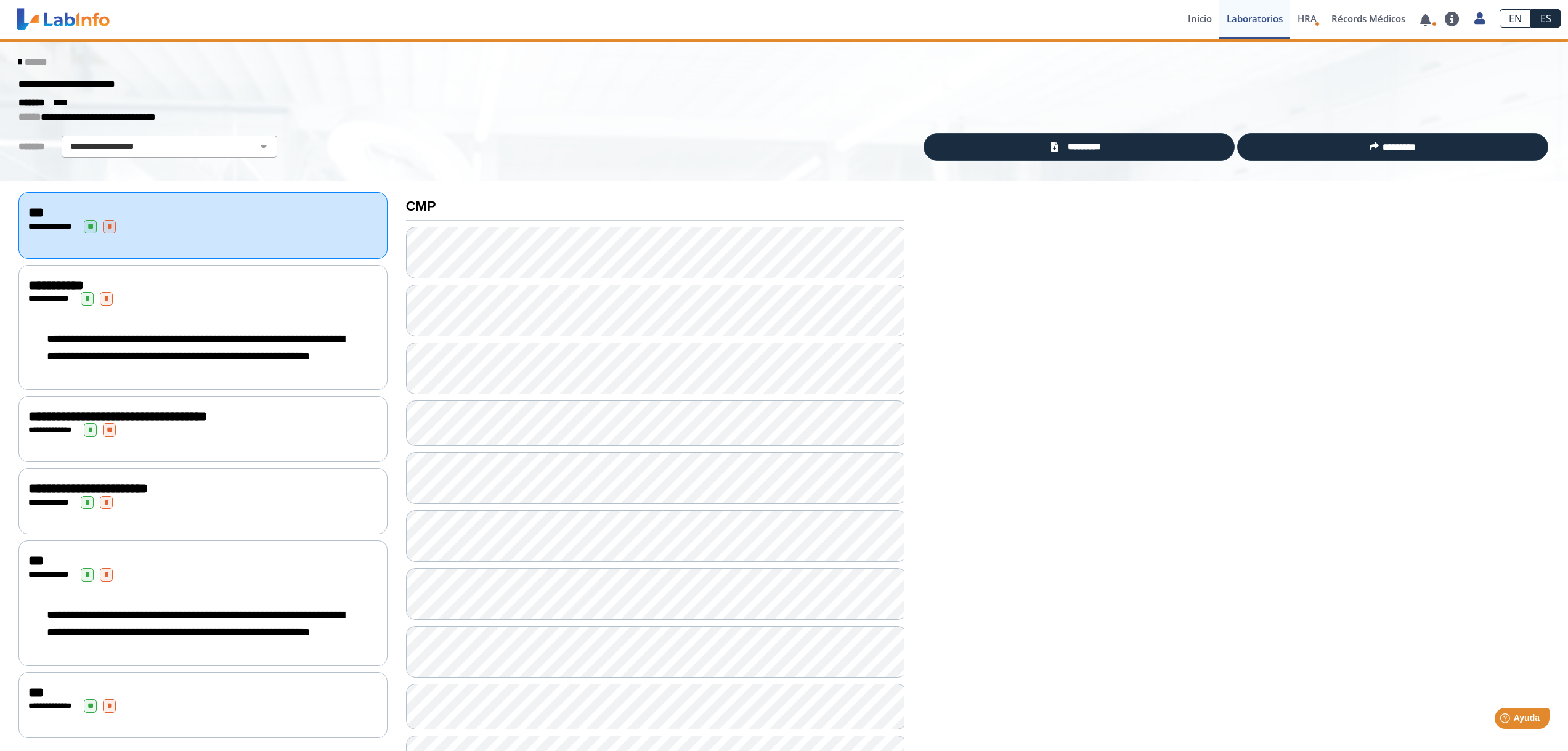
click at [1365, 162] on div "**********" at bounding box center [784, 111] width 1568 height 143
click at [1365, 153] on button "*********" at bounding box center [1392, 147] width 311 height 28
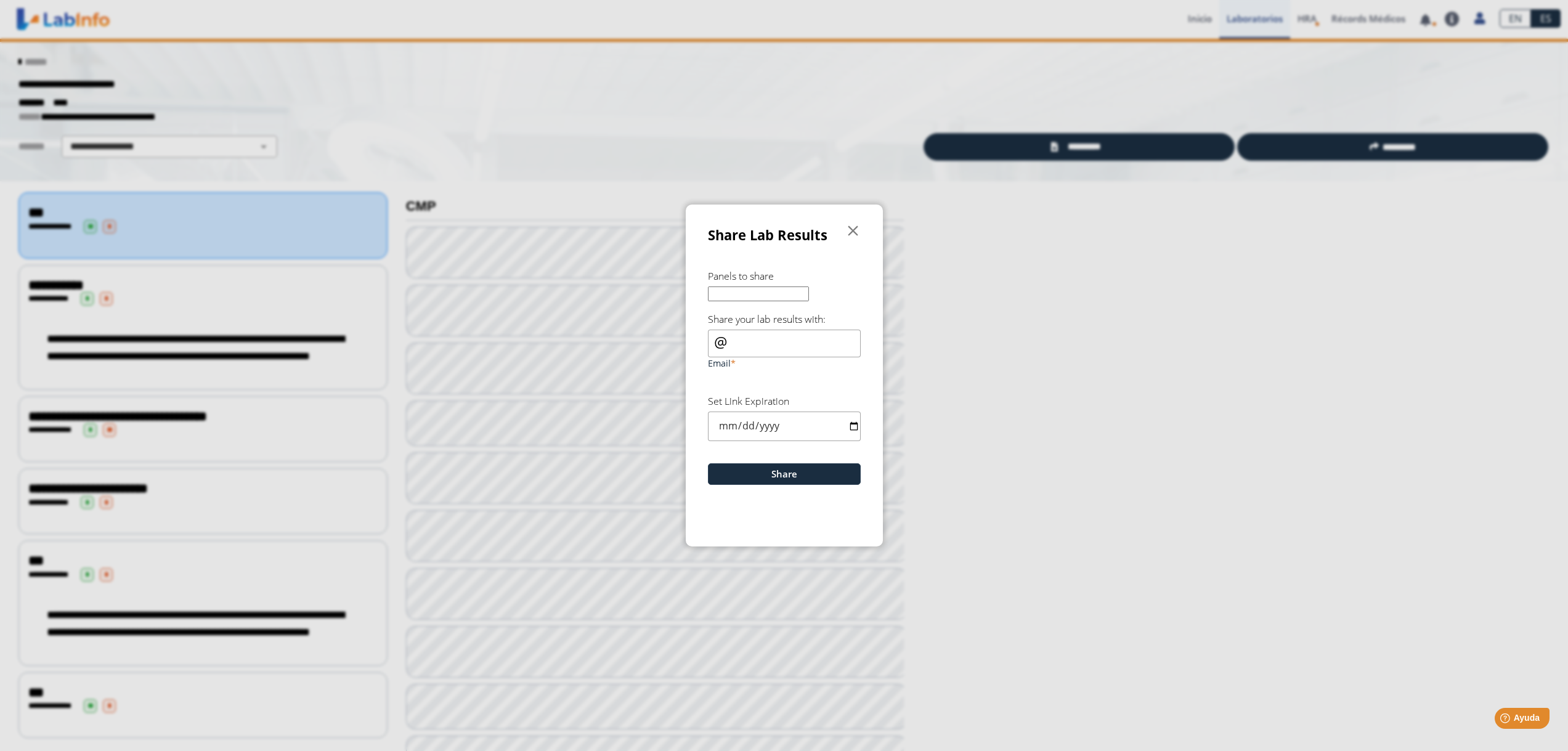
click at [762, 347] on input "Email" at bounding box center [784, 343] width 152 height 28
type input "[EMAIL_ADDRESS][DOMAIN_NAME]"
click at [802, 430] on input "date" at bounding box center [784, 425] width 152 height 29
click at [786, 472] on button "Share" at bounding box center [784, 474] width 152 height 21
click at [852, 235] on span "" at bounding box center [853, 230] width 15 height 15
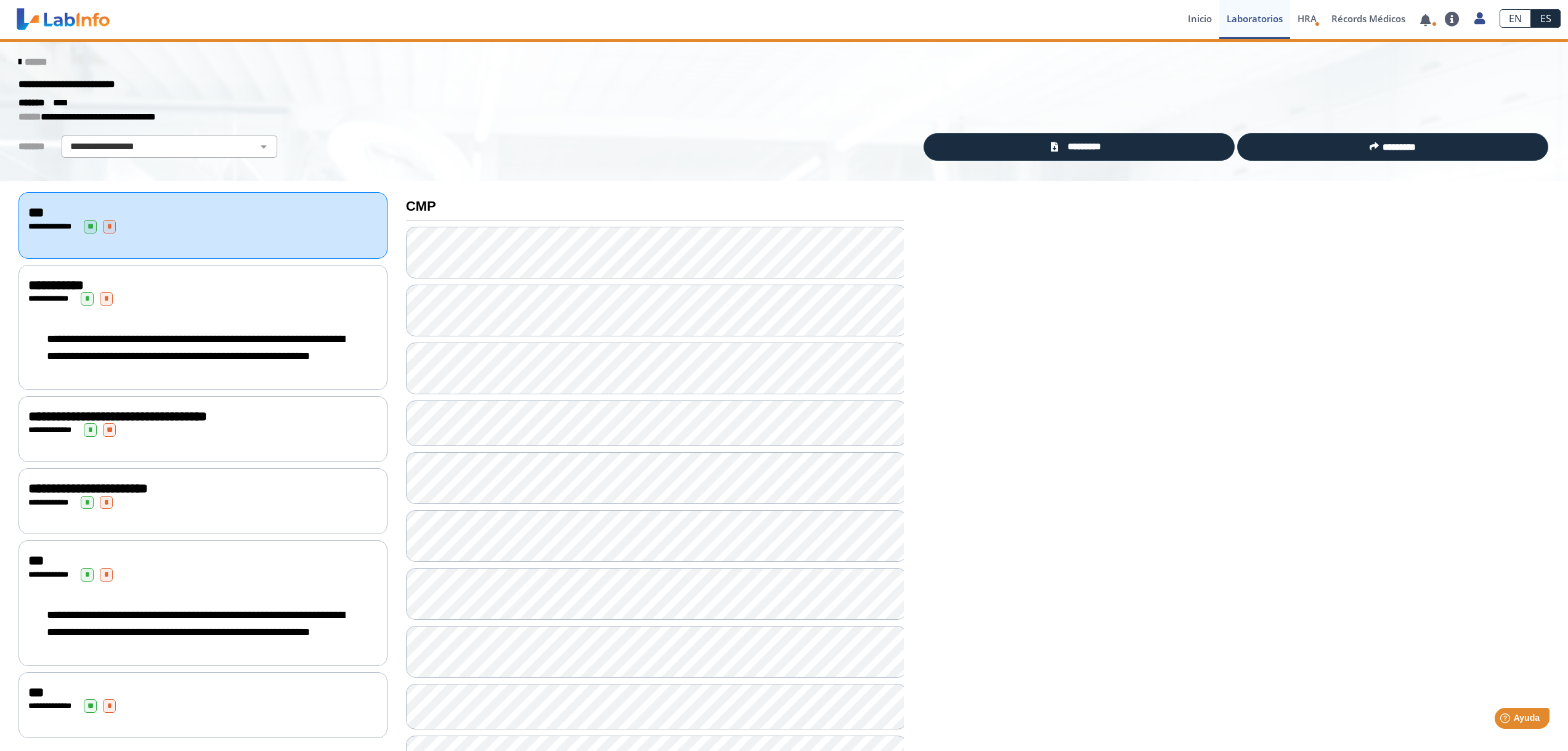
click at [161, 299] on div "**********" at bounding box center [203, 299] width 350 height 13
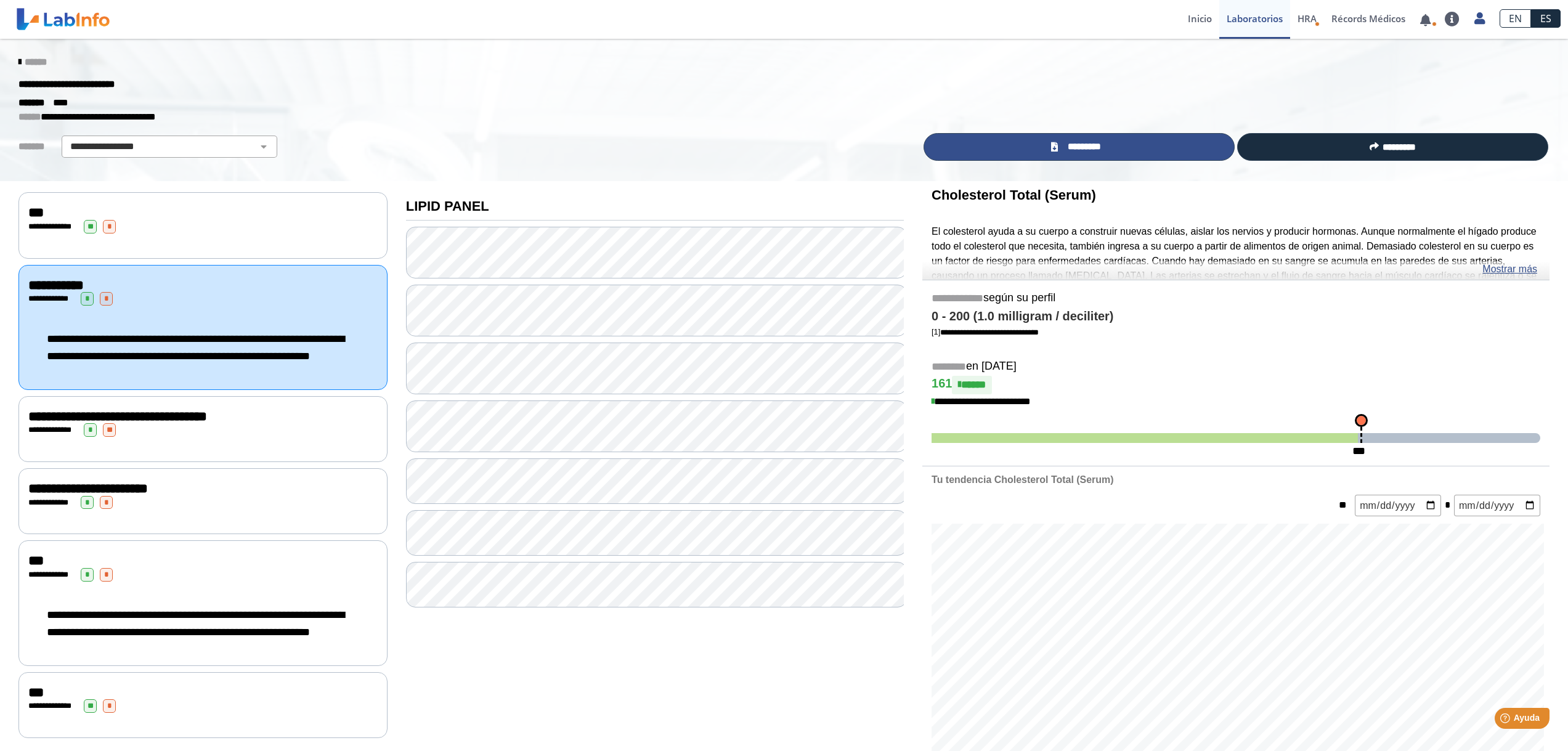
click at [1091, 144] on span "*********" at bounding box center [1084, 147] width 45 height 14
click at [847, 97] on div "******* ****" at bounding box center [784, 103] width 1550 height 15
click at [195, 237] on div "**********" at bounding box center [203, 225] width 369 height 66
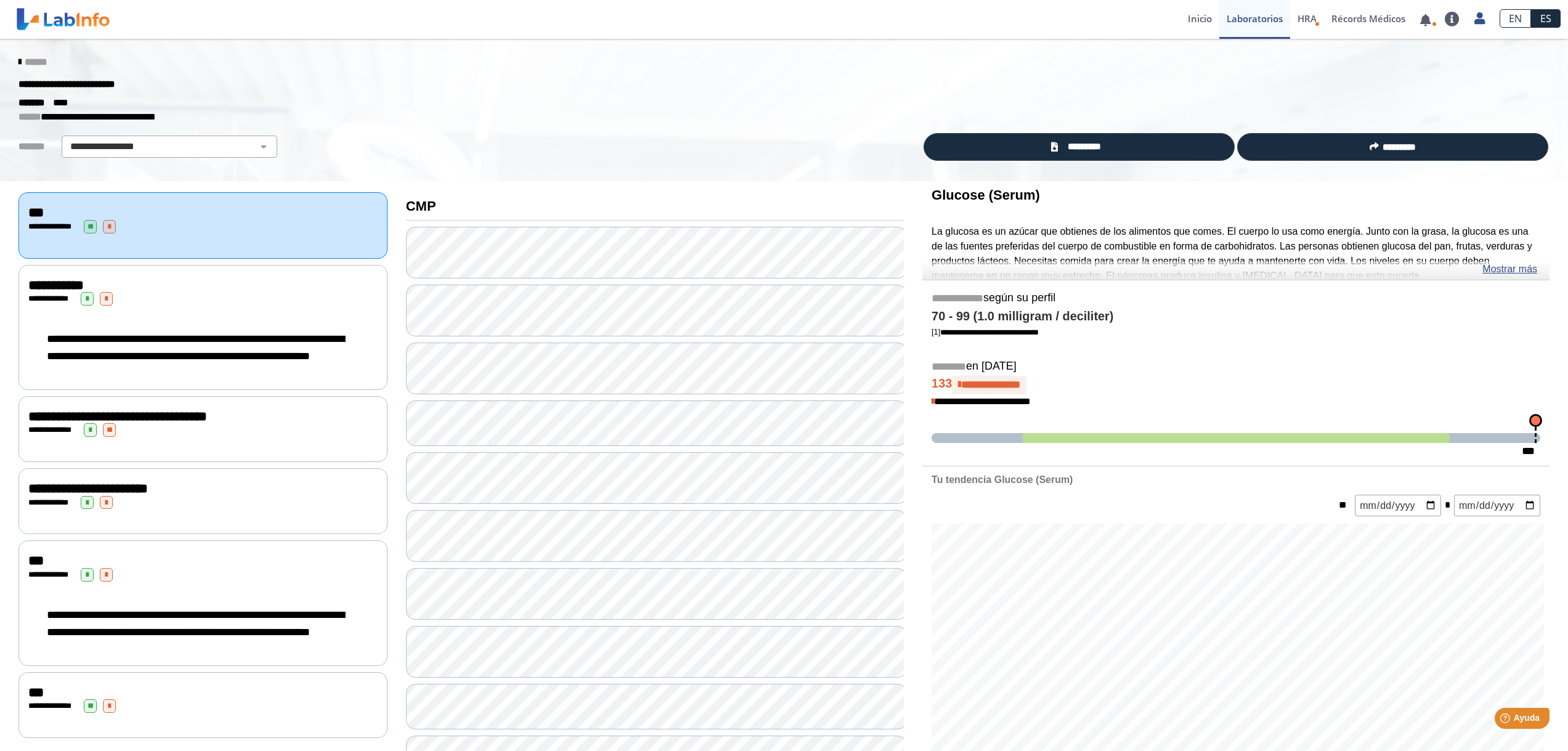
click at [88, 224] on span "**" at bounding box center [90, 226] width 13 height 13
click at [107, 226] on span "*" at bounding box center [109, 226] width 13 height 13
click at [106, 298] on span "*" at bounding box center [106, 299] width 13 height 13
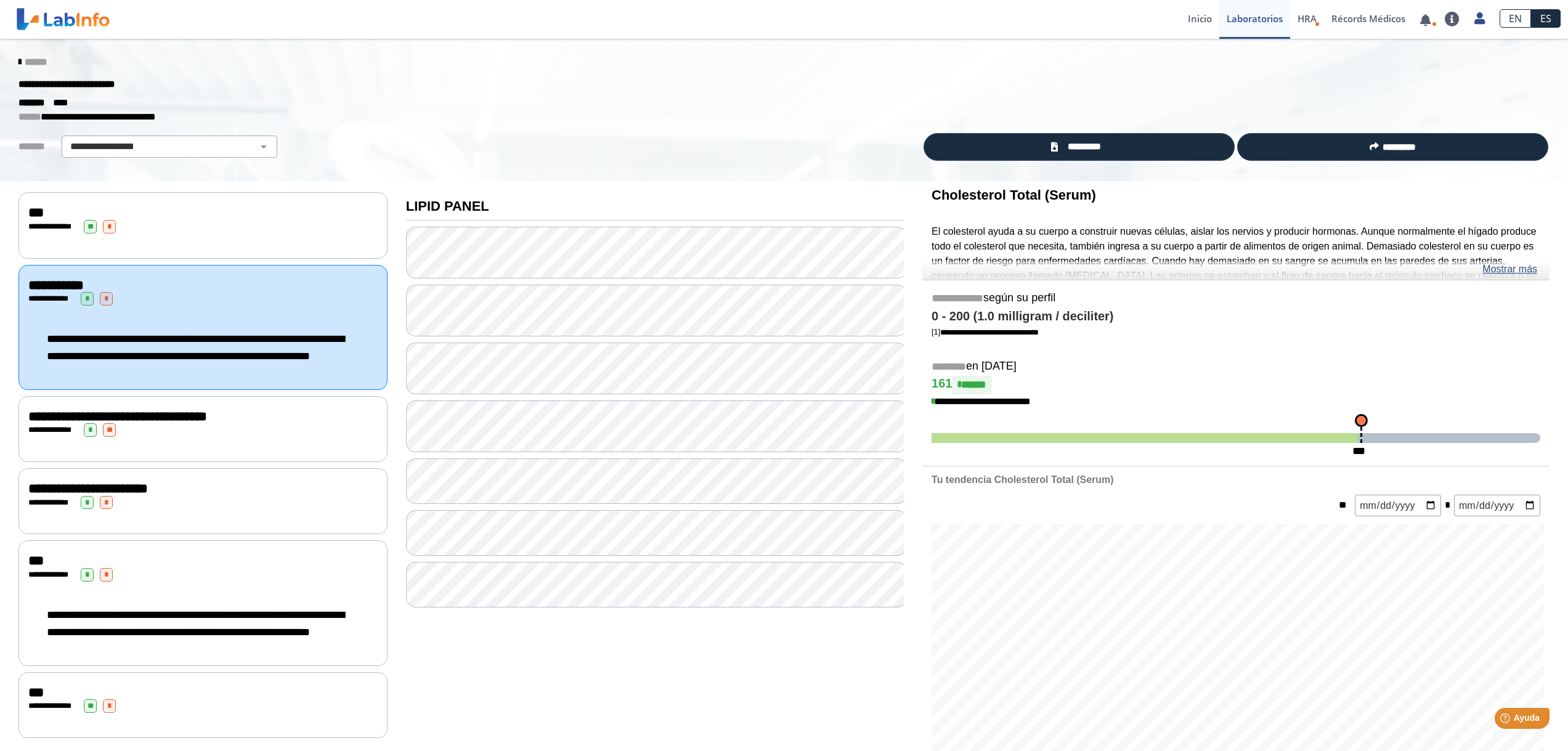
click at [88, 296] on span "*" at bounding box center [87, 299] width 13 height 13
click at [1567, 589] on html "Metro Pavia Clinic Bayamon envió nuevos resultados de laboratorio Para Yadira T…" at bounding box center [784, 375] width 1568 height 751
click at [1129, 145] on link "*********" at bounding box center [1079, 147] width 311 height 28
